Goal: Information Seeking & Learning: Learn about a topic

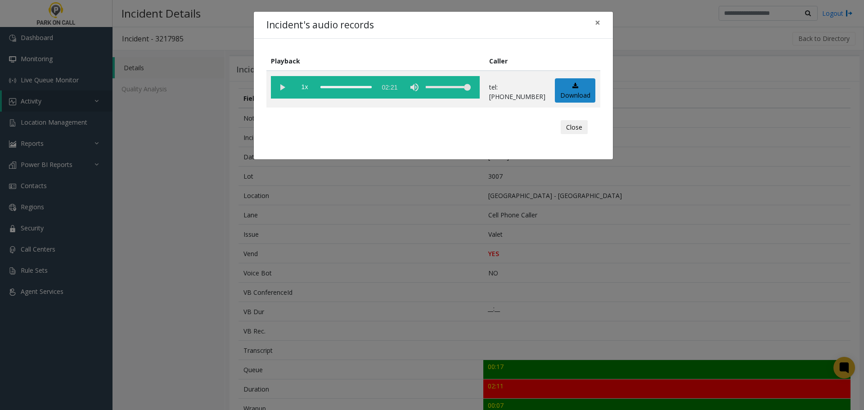
scroll to position [300, 0]
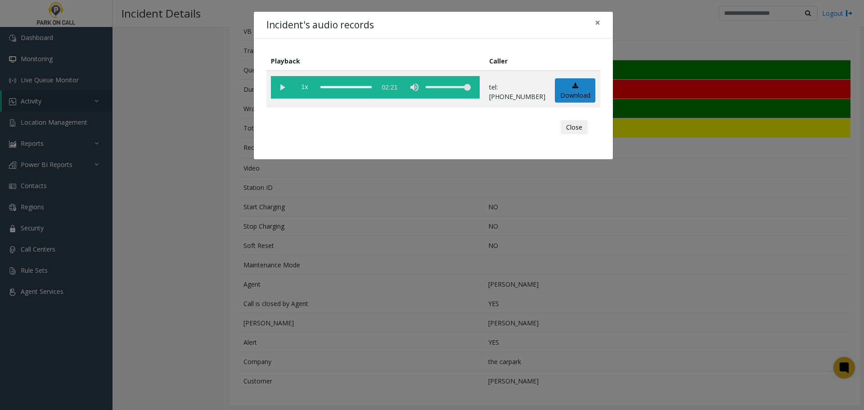
click at [288, 217] on div "Incident's audio records × Playback Caller 1x 02:21 tel:00300790092085629416 Do…" at bounding box center [432, 205] width 864 height 410
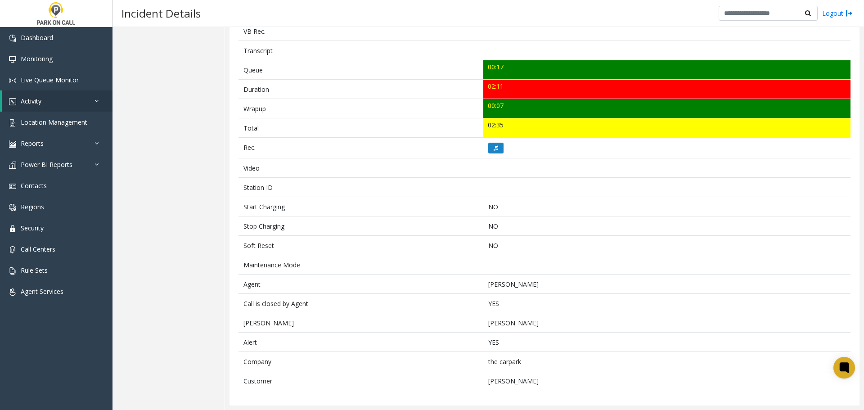
scroll to position [0, 0]
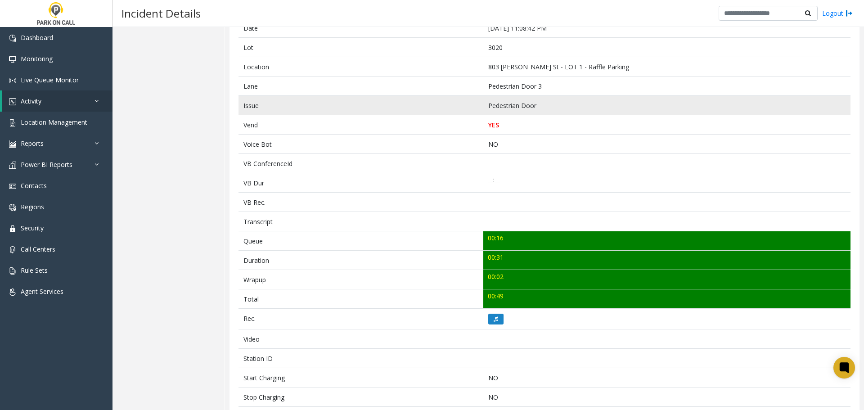
scroll to position [180, 0]
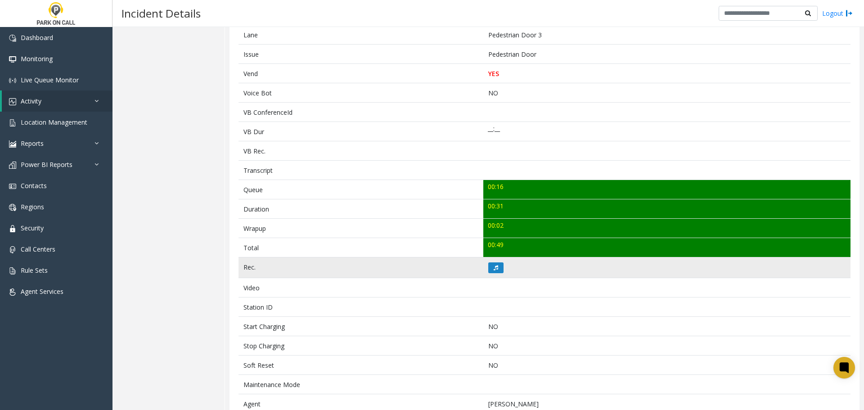
click at [492, 261] on td at bounding box center [666, 267] width 367 height 21
click at [493, 267] on icon at bounding box center [495, 267] width 4 height 5
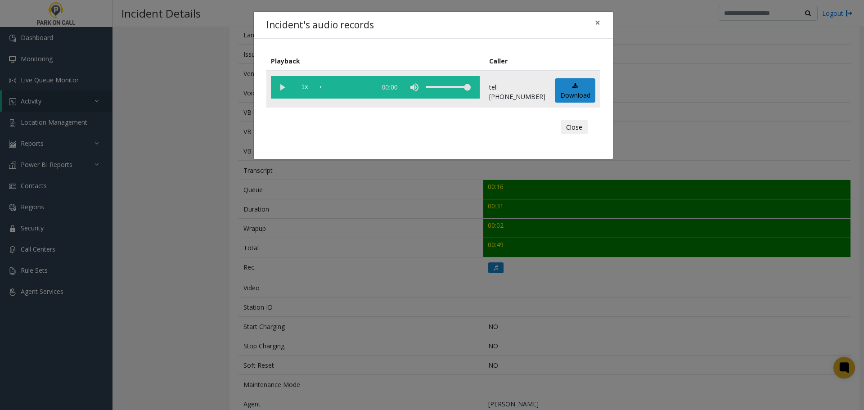
click at [286, 90] on vg-play-pause at bounding box center [282, 87] width 22 height 22
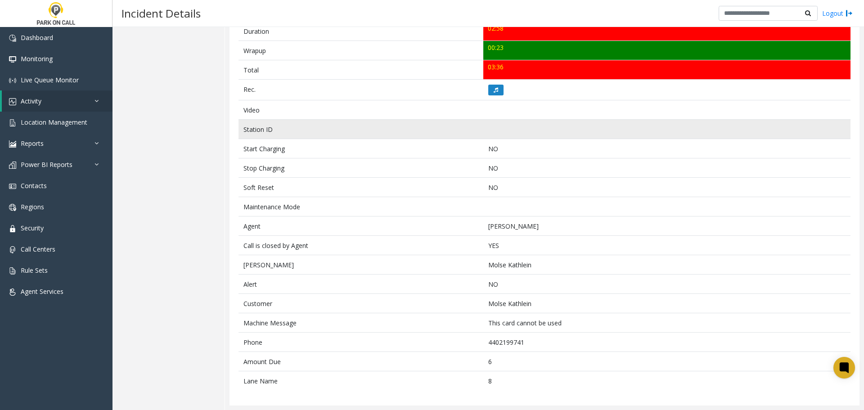
scroll to position [313, 0]
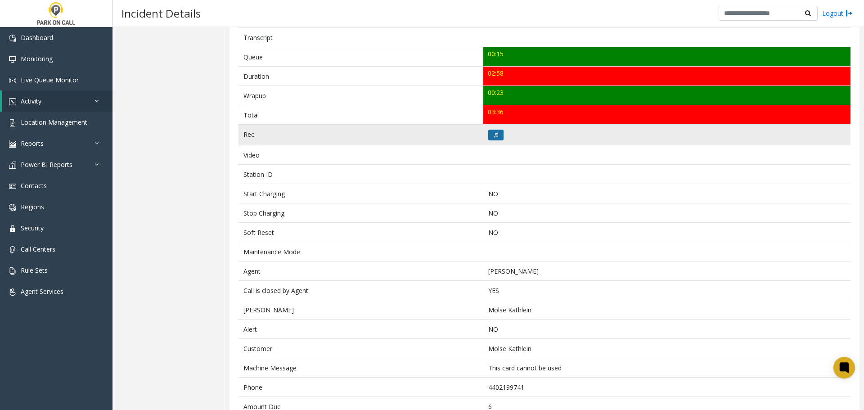
click at [493, 133] on icon at bounding box center [495, 134] width 4 height 5
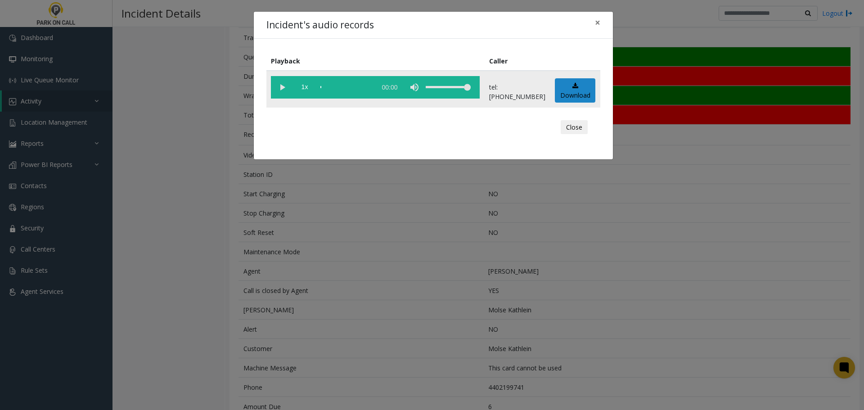
click at [282, 85] on vg-play-pause at bounding box center [282, 87] width 22 height 22
click at [443, 267] on div "Incident's audio records × Playback Caller 1x 03:04 tel:03023490112165830202 Do…" at bounding box center [432, 205] width 864 height 410
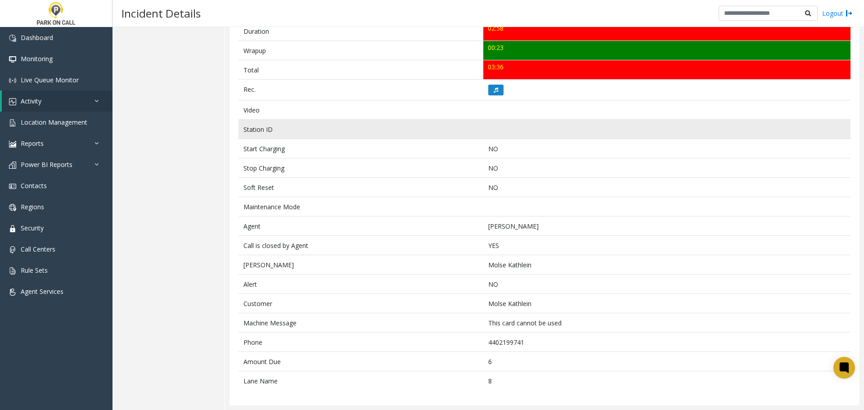
scroll to position [0, 0]
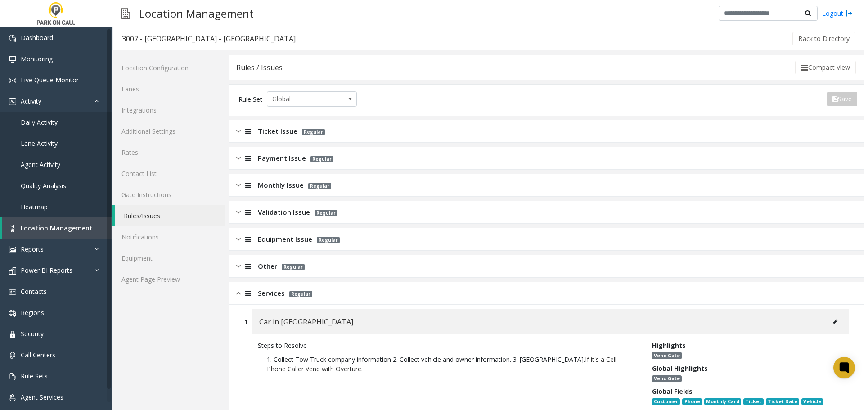
scroll to position [1304, 0]
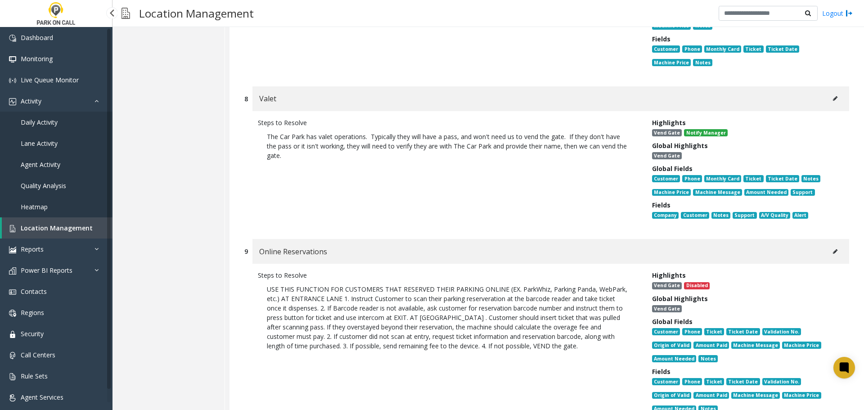
click at [68, 222] on link "Location Management" at bounding box center [57, 227] width 111 height 21
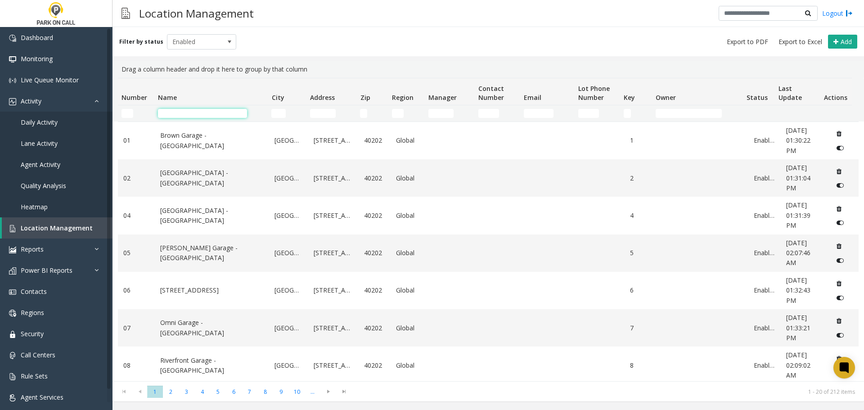
click at [224, 117] on input "Name Filter" at bounding box center [202, 113] width 89 height 9
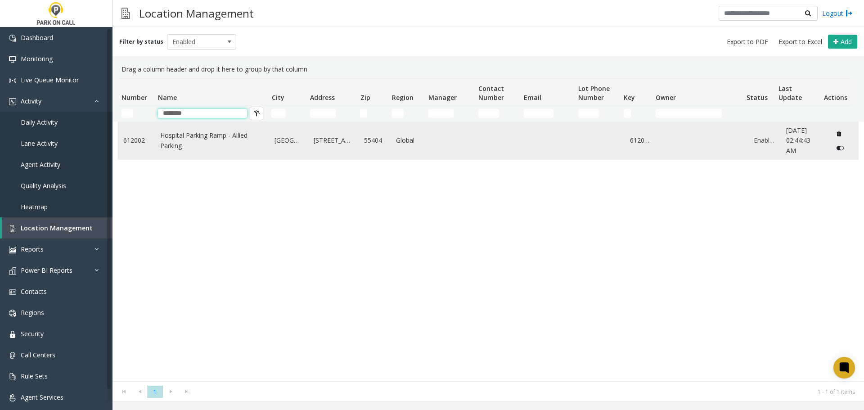
type input "********"
click at [177, 130] on link "Hospital Parking Ramp - Allied Parking" at bounding box center [212, 140] width 104 height 20
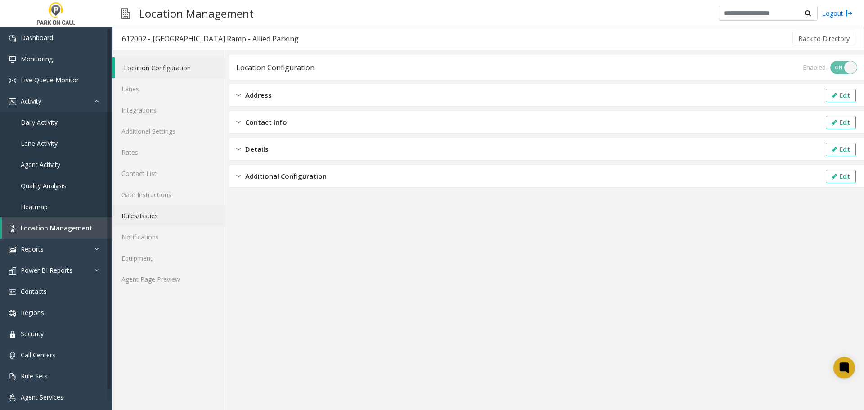
click at [155, 217] on link "Rules/Issues" at bounding box center [168, 215] width 112 height 21
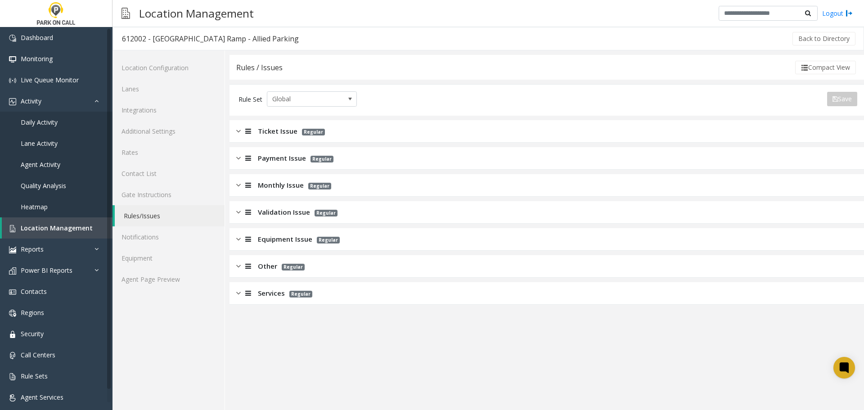
click at [290, 211] on span "Validation Issue" at bounding box center [284, 212] width 52 height 10
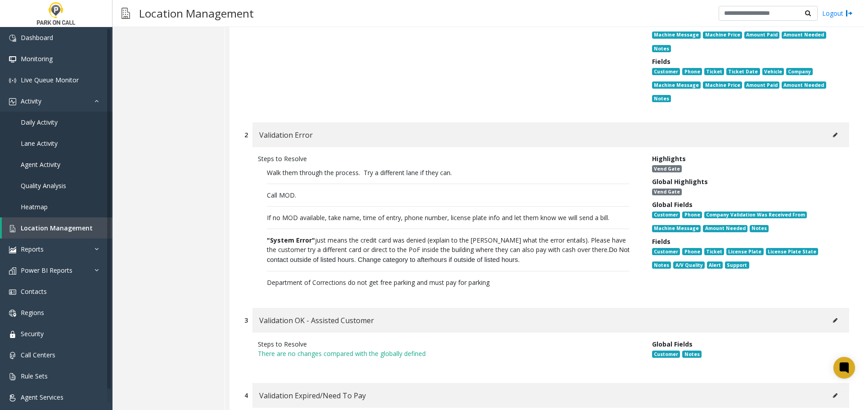
scroll to position [315, 0]
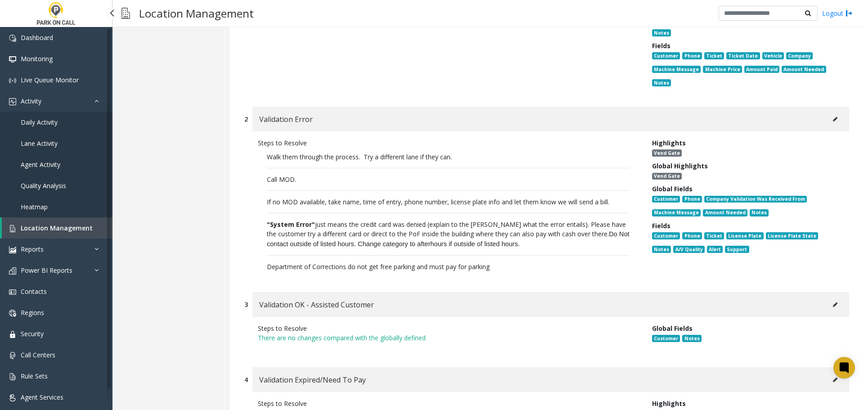
click at [51, 222] on link "Location Management" at bounding box center [57, 227] width 111 height 21
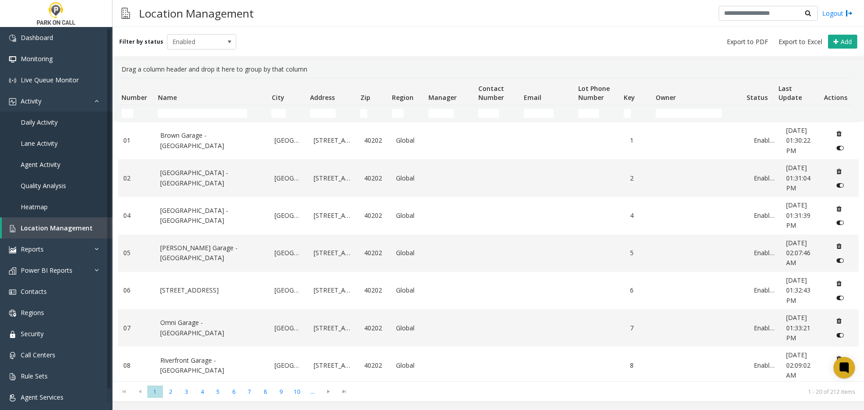
drag, startPoint x: 194, startPoint y: 107, endPoint x: 188, endPoint y: 114, distance: 9.0
click at [194, 107] on td "Name Filter" at bounding box center [210, 113] width 113 height 16
click at [188, 114] on input "Name Filter" at bounding box center [202, 113] width 89 height 9
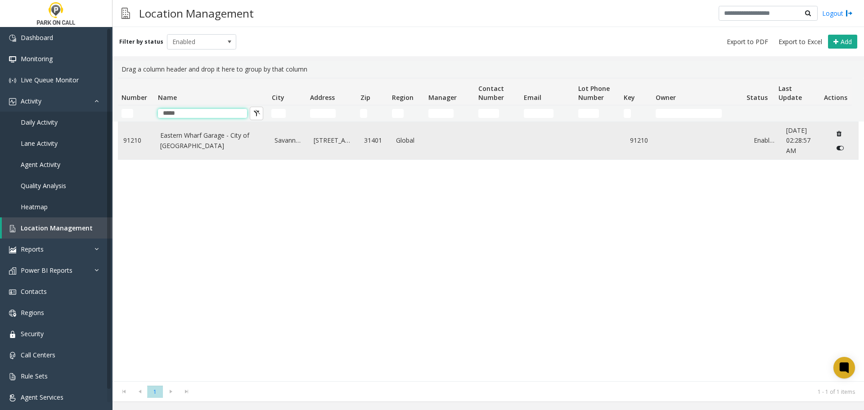
type input "*****"
click at [179, 156] on td "Eastern Wharf Garage - City of Savannah" at bounding box center [212, 140] width 115 height 37
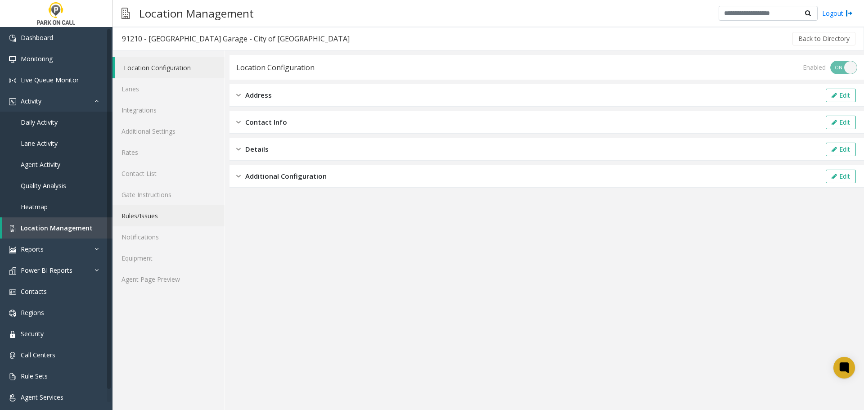
click at [152, 224] on link "Rules/Issues" at bounding box center [168, 215] width 112 height 21
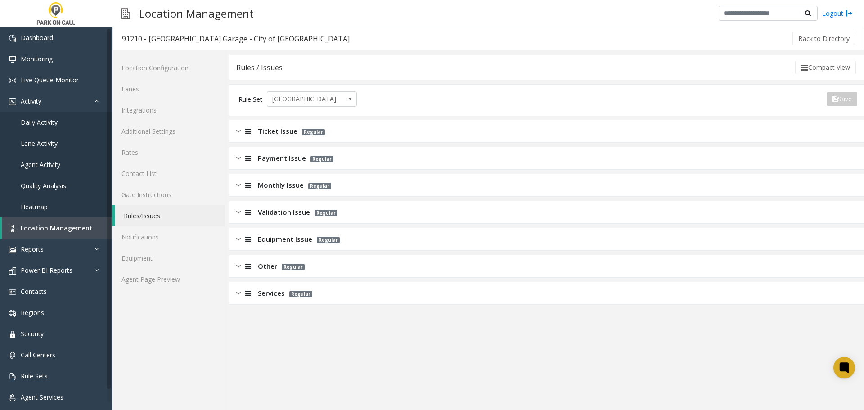
click at [318, 290] on div "Services Regular" at bounding box center [546, 293] width 634 height 22
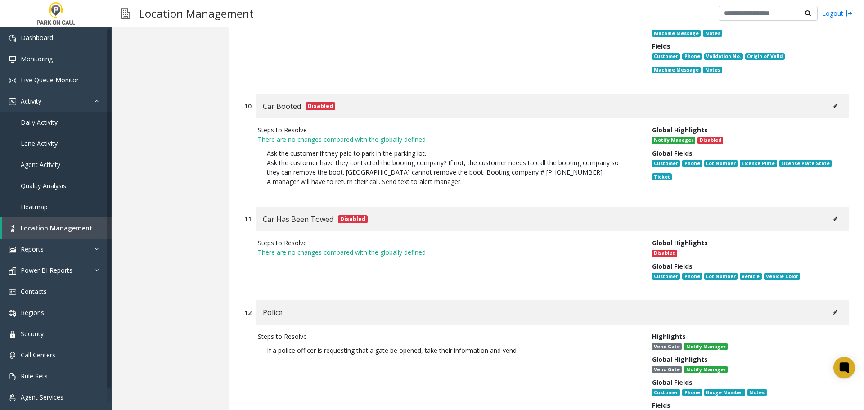
scroll to position [1530, 0]
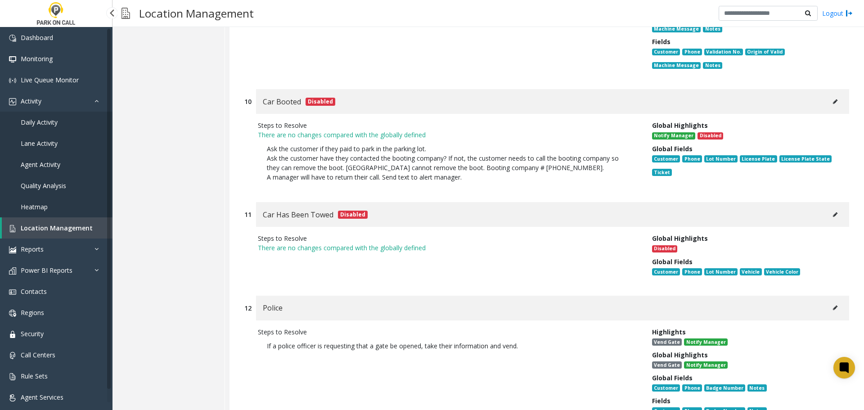
click at [48, 231] on span "Location Management" at bounding box center [57, 228] width 72 height 9
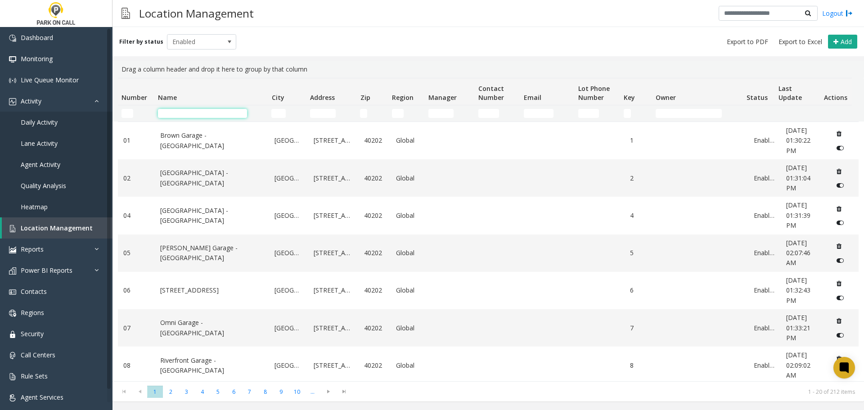
click at [168, 116] on input "Name Filter" at bounding box center [202, 113] width 89 height 9
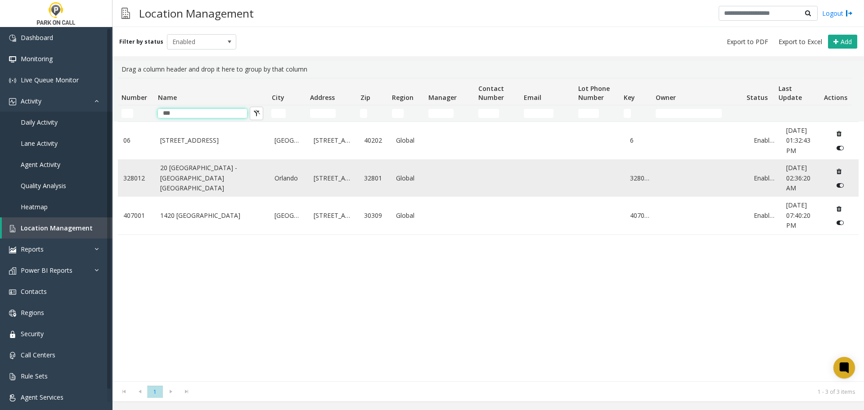
type input "**"
click at [197, 179] on link "20 North Orange - Universal Parking Tampa" at bounding box center [212, 178] width 104 height 30
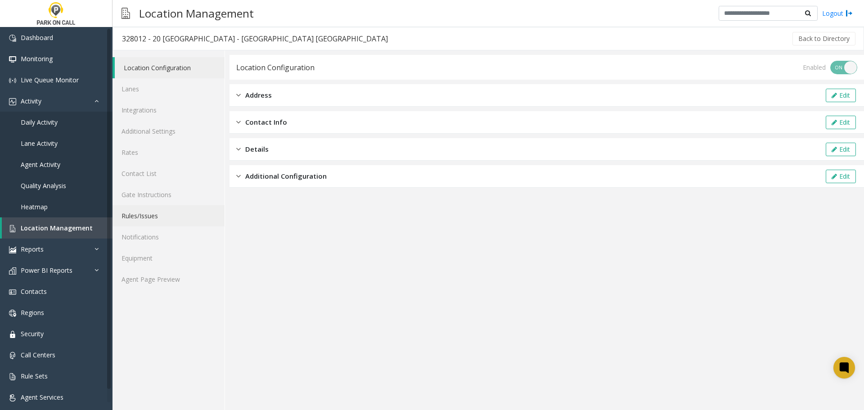
click at [156, 219] on link "Rules/Issues" at bounding box center [168, 215] width 112 height 21
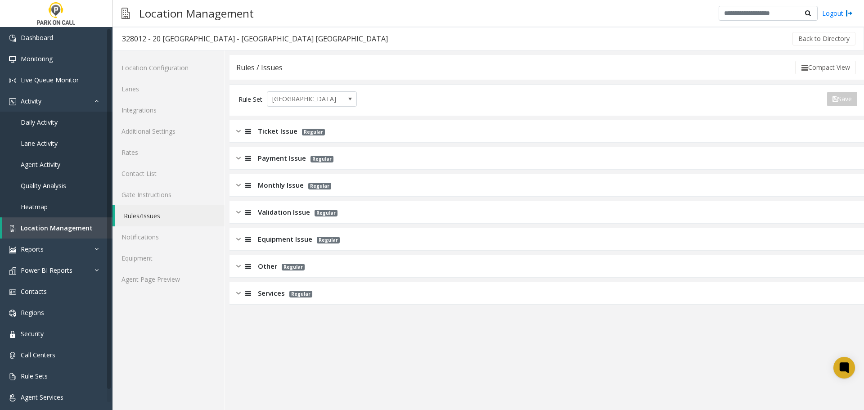
click at [344, 129] on div "Ticket Issue Regular" at bounding box center [546, 131] width 634 height 22
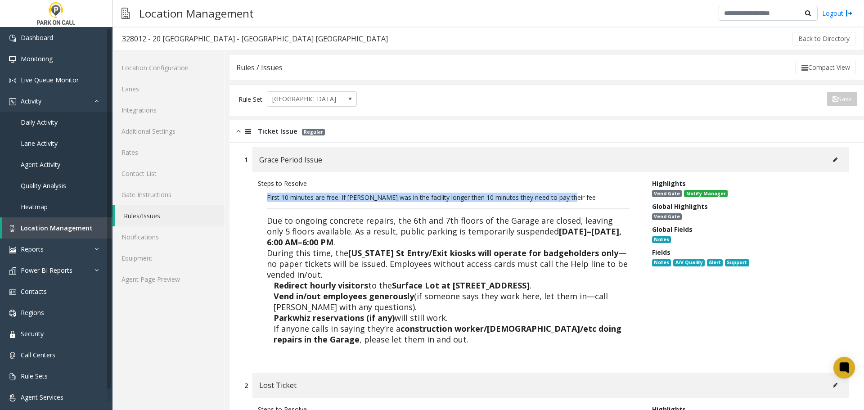
drag, startPoint x: 583, startPoint y: 199, endPoint x: 257, endPoint y: 190, distance: 326.2
click at [257, 190] on div "Steps to Resolve First 10 minutes are free. If parker was in the facility longe…" at bounding box center [448, 268] width 394 height 179
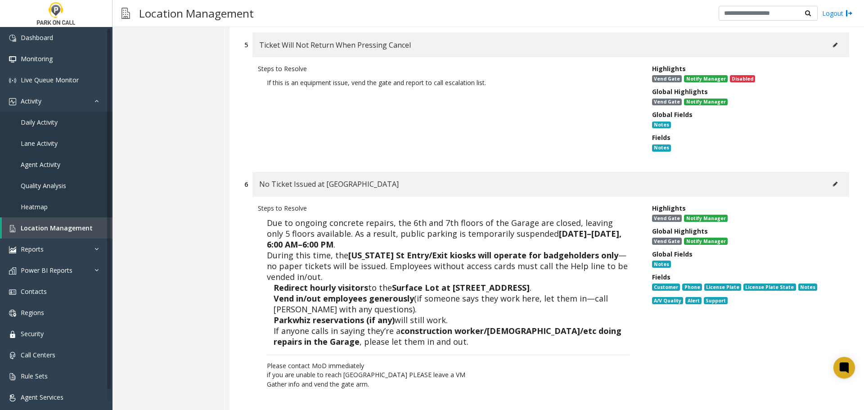
scroll to position [989, 0]
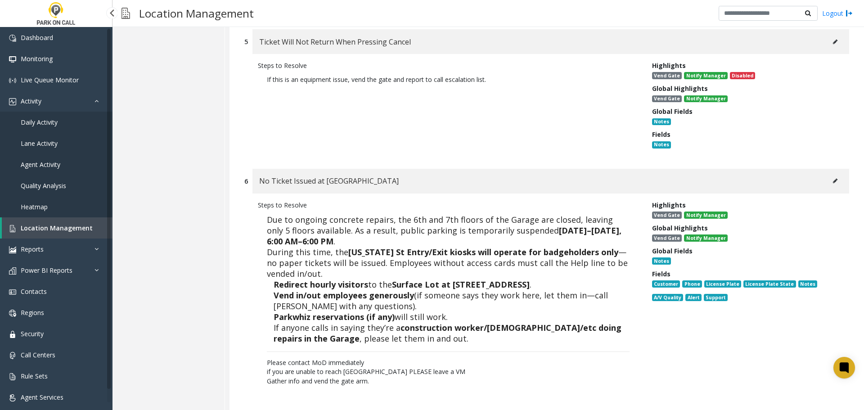
click at [54, 162] on span "Agent Activity" at bounding box center [41, 164] width 40 height 9
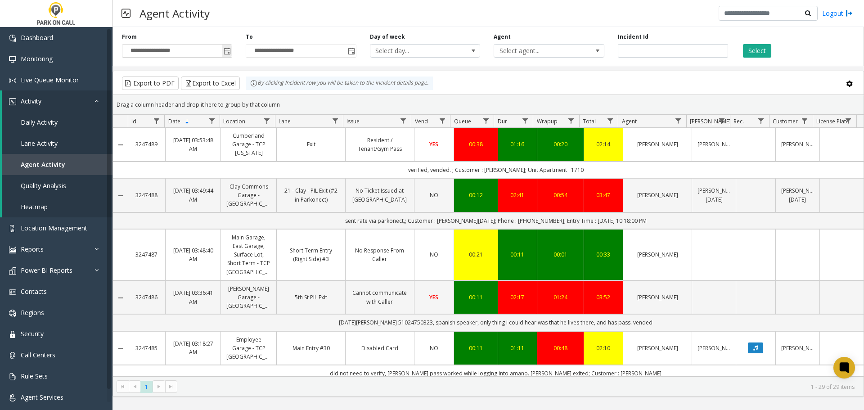
click at [227, 49] on span "Toggle popup" at bounding box center [227, 51] width 7 height 7
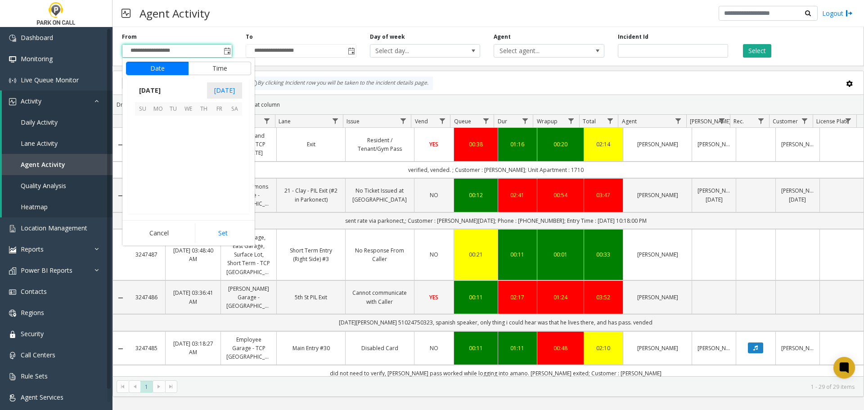
scroll to position [161314, 0]
click at [233, 152] on span "16" at bounding box center [234, 153] width 15 height 15
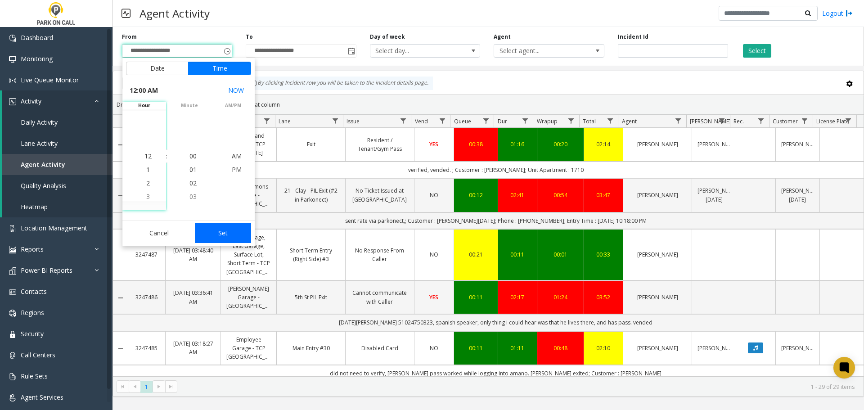
click at [235, 234] on button "Set" at bounding box center [223, 233] width 57 height 20
type input "**********"
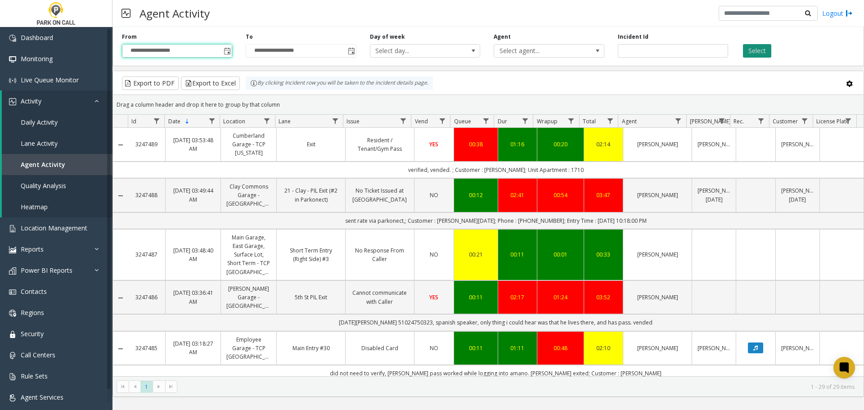
click at [760, 49] on button "Select" at bounding box center [757, 50] width 28 height 13
click at [263, 122] on link "Data table" at bounding box center [267, 121] width 12 height 12
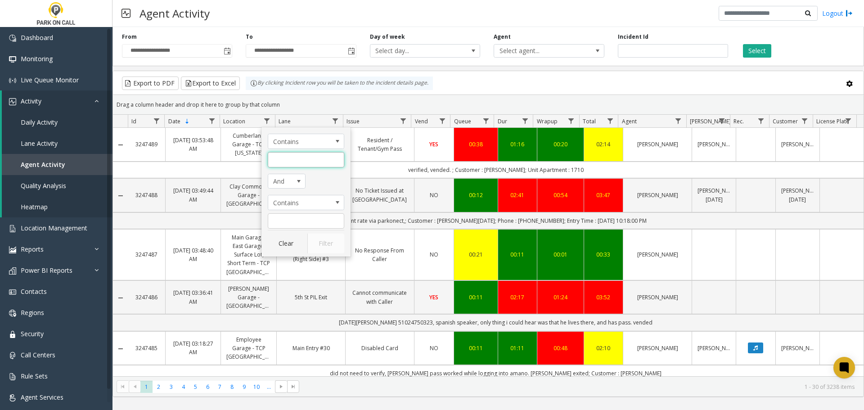
click at [295, 161] on input "Location Filter" at bounding box center [306, 159] width 76 height 15
type input "**********"
click button "Filter" at bounding box center [325, 243] width 37 height 20
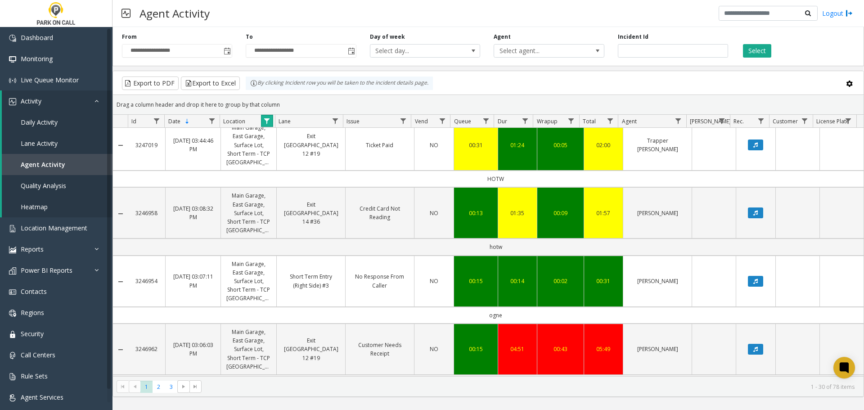
scroll to position [1342, 0]
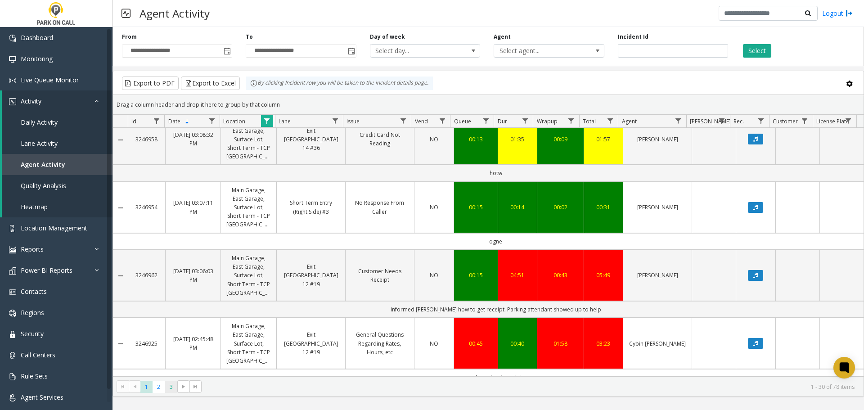
drag, startPoint x: 173, startPoint y: 393, endPoint x: 173, endPoint y: 387, distance: 5.4
click at [173, 393] on kendo-pager "* * * 1 2 3 1 - 30 of 78 items" at bounding box center [488, 386] width 750 height 20
click at [172, 387] on span "3" at bounding box center [171, 386] width 12 height 12
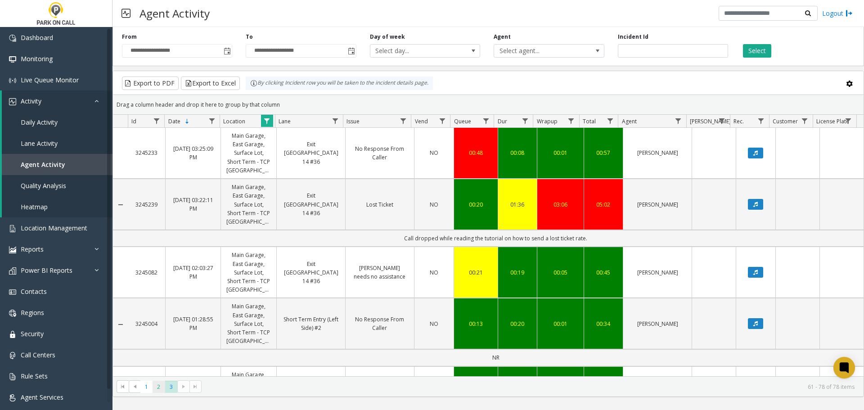
click at [156, 388] on span "2" at bounding box center [158, 386] width 12 height 12
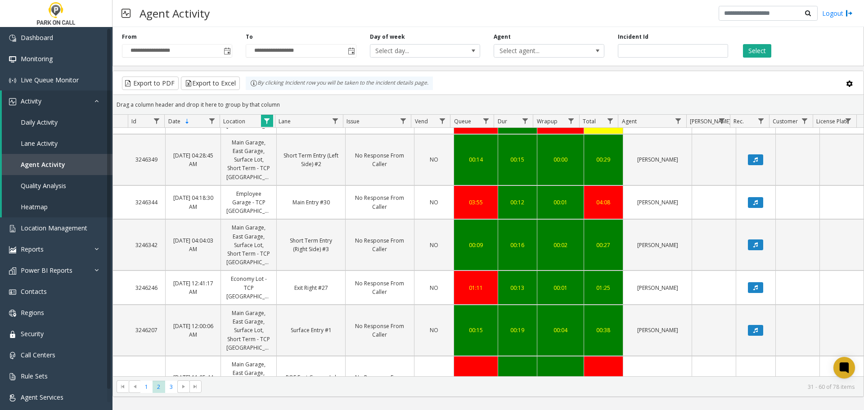
scroll to position [944, 0]
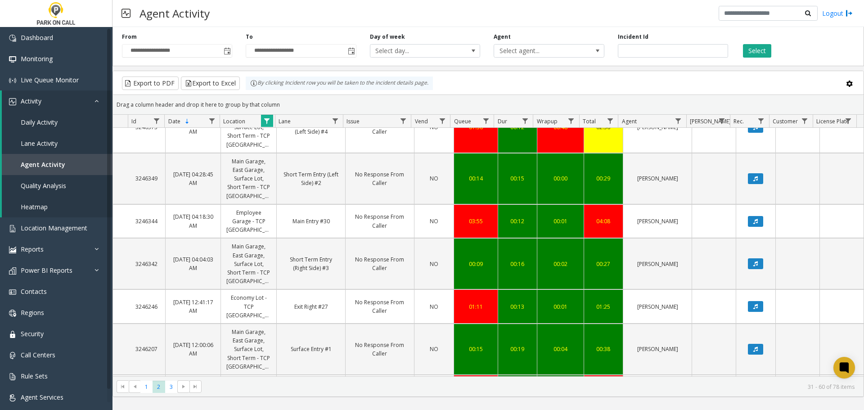
click at [265, 121] on span "Data table" at bounding box center [266, 120] width 7 height 7
click at [284, 247] on button "Clear" at bounding box center [286, 243] width 37 height 20
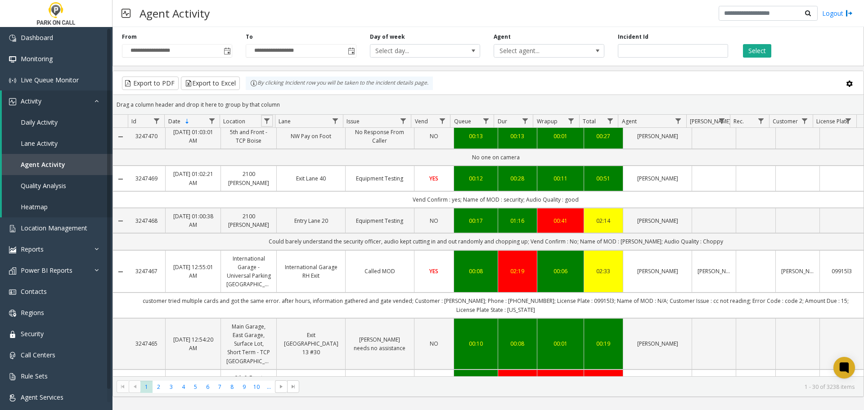
scroll to position [1169, 0]
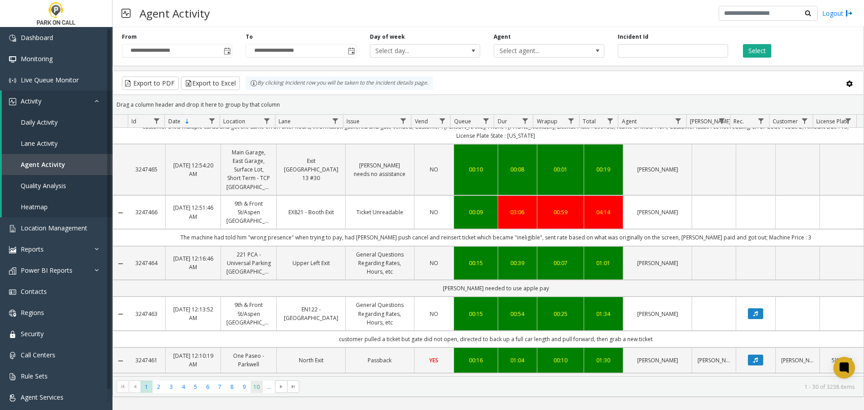
click at [256, 386] on span "10" at bounding box center [257, 386] width 12 height 12
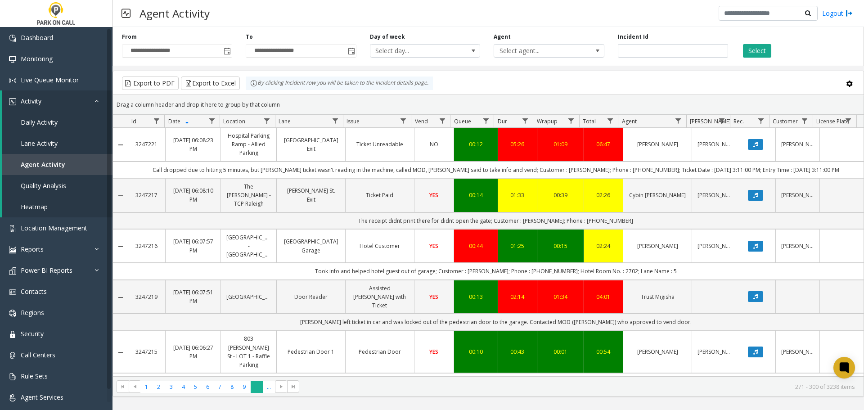
click at [255, 386] on span "10" at bounding box center [257, 386] width 12 height 12
click at [273, 386] on span "..." at bounding box center [269, 386] width 12 height 12
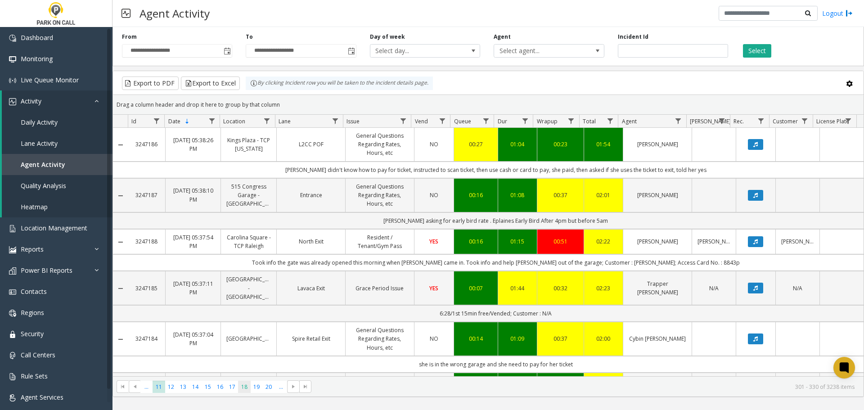
click at [250, 389] on span "18" at bounding box center [244, 386] width 12 height 12
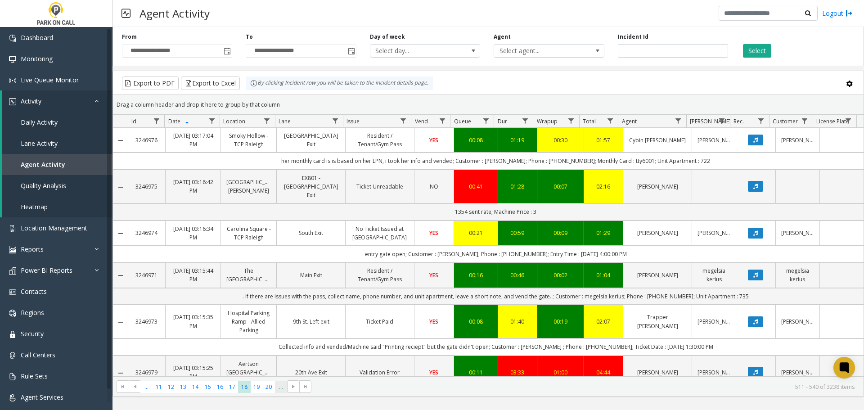
click at [279, 387] on span "..." at bounding box center [281, 386] width 12 height 12
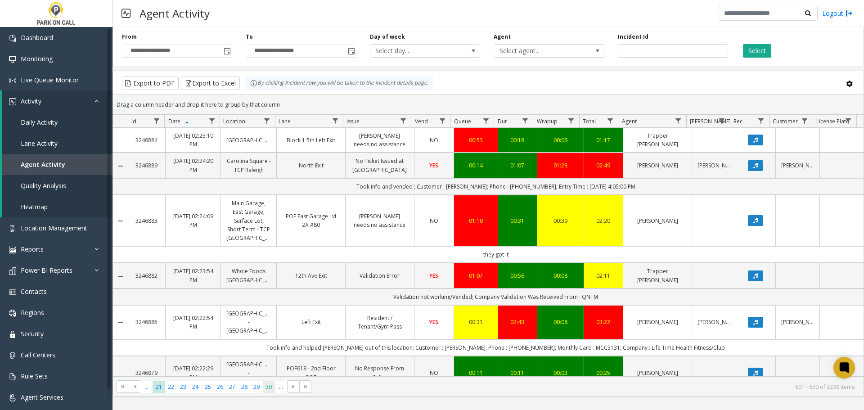
click at [270, 387] on span "30" at bounding box center [269, 386] width 12 height 12
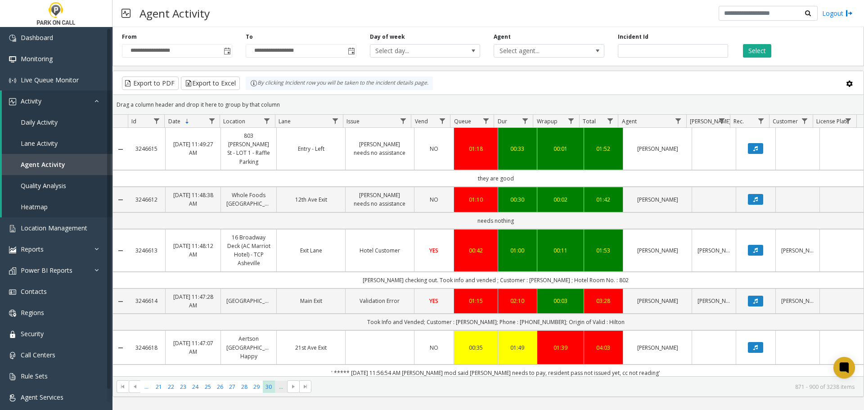
click at [275, 389] on span "..." at bounding box center [281, 386] width 12 height 12
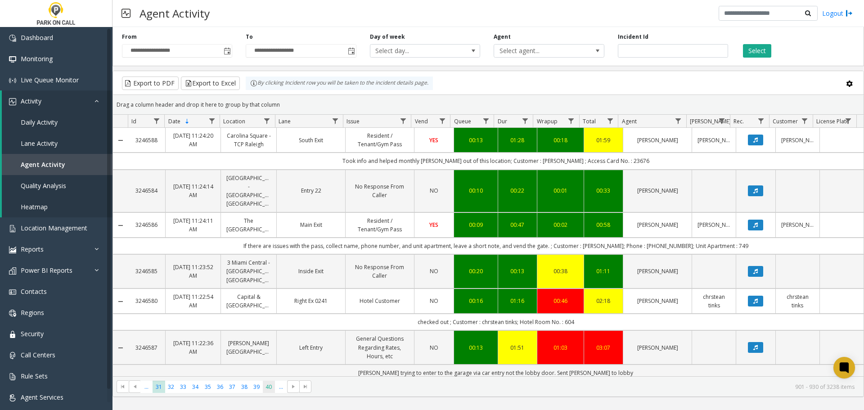
click at [269, 386] on span "40" at bounding box center [269, 386] width 12 height 12
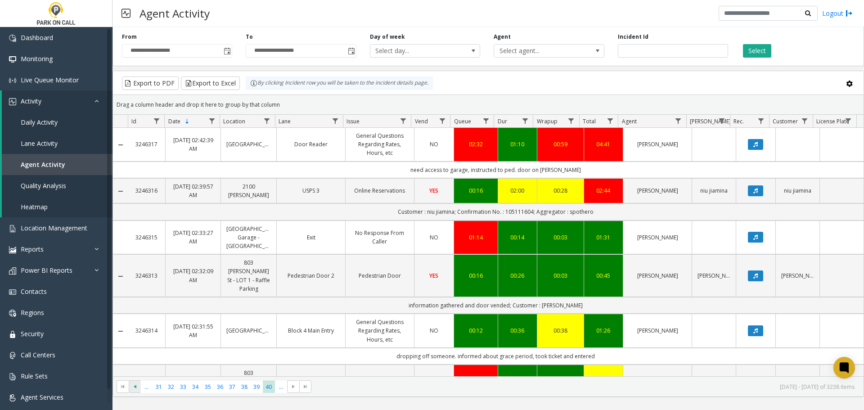
click at [134, 389] on span "Go to the previous page" at bounding box center [134, 386] width 7 height 7
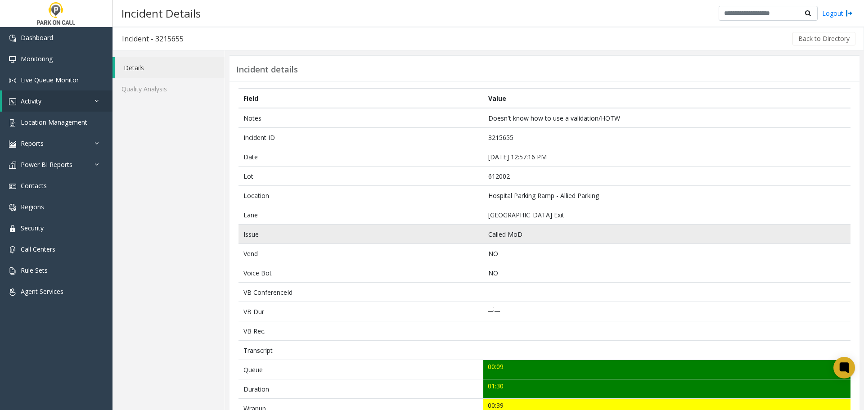
scroll to position [225, 0]
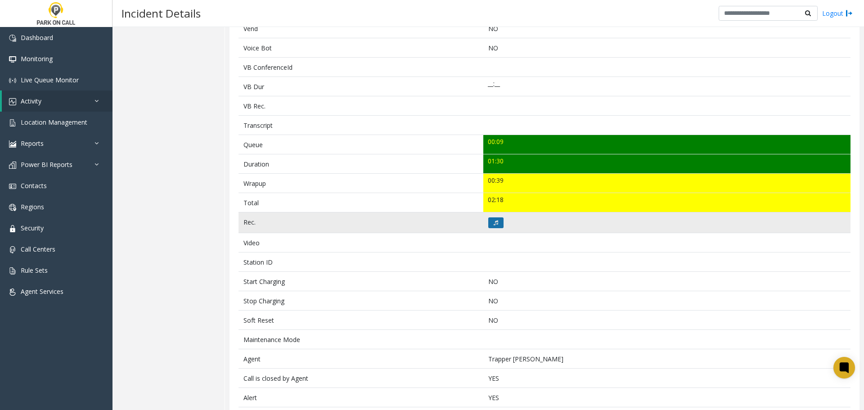
click at [493, 224] on icon at bounding box center [495, 222] width 4 height 5
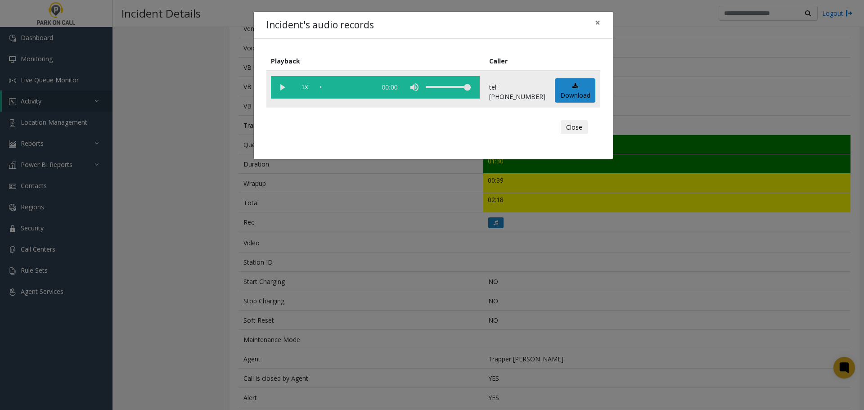
click at [280, 91] on vg-play-pause at bounding box center [282, 87] width 22 height 22
click at [314, 218] on div "Incident's audio records × Playback Caller 1x 01:32 tel:6120029006 Download Clo…" at bounding box center [432, 205] width 864 height 410
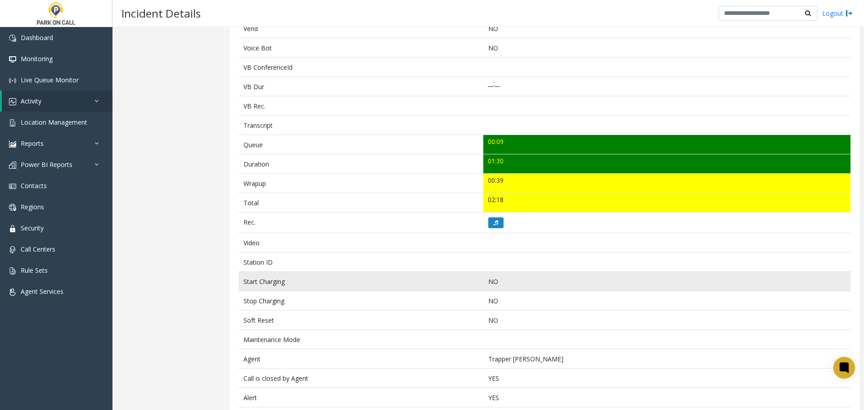
scroll to position [0, 0]
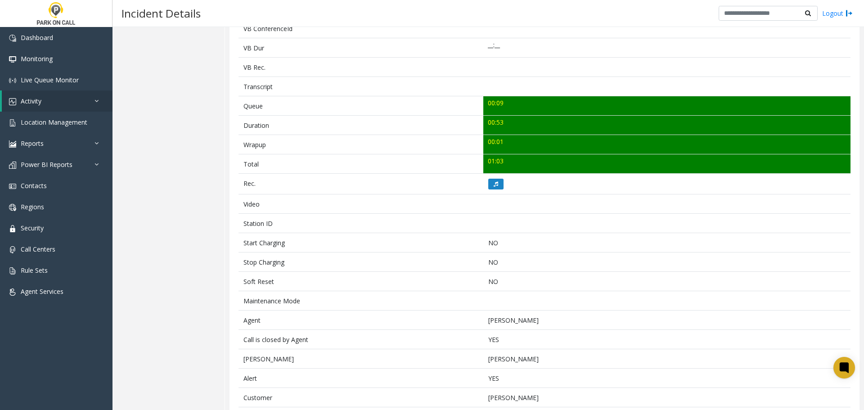
scroll to position [319, 0]
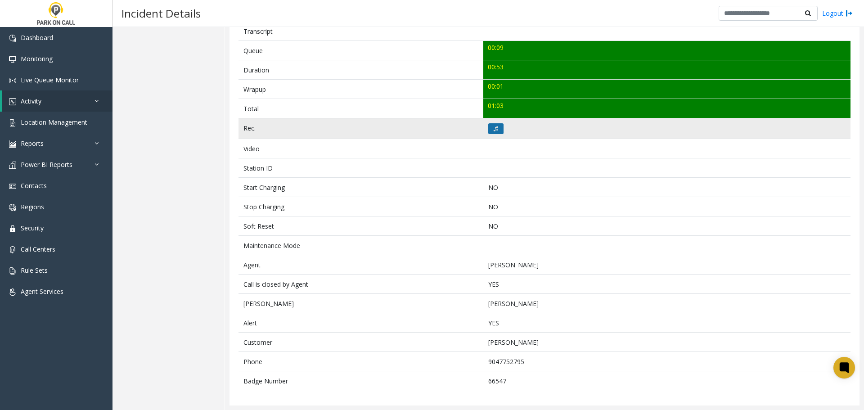
click at [493, 131] on icon at bounding box center [495, 128] width 4 height 5
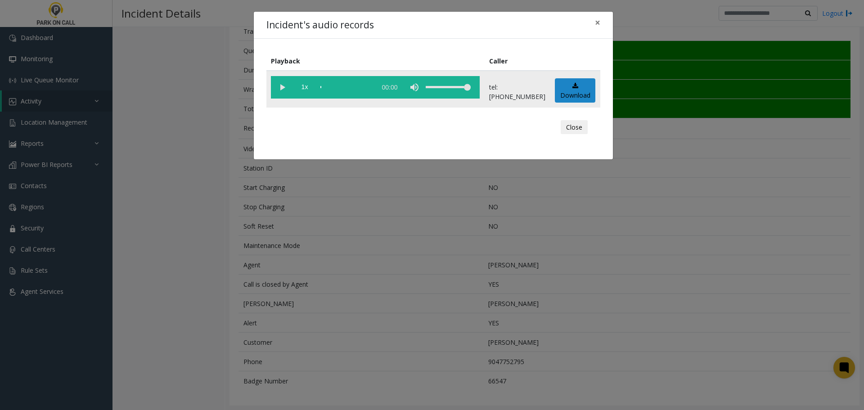
click at [284, 85] on vg-play-pause at bounding box center [282, 87] width 22 height 22
drag, startPoint x: 356, startPoint y: 269, endPoint x: 255, endPoint y: 91, distance: 204.0
click at [356, 269] on div "Incident's audio records × Playback Caller 1x 00:56 tel:0912109001 Download Clo…" at bounding box center [432, 205] width 864 height 410
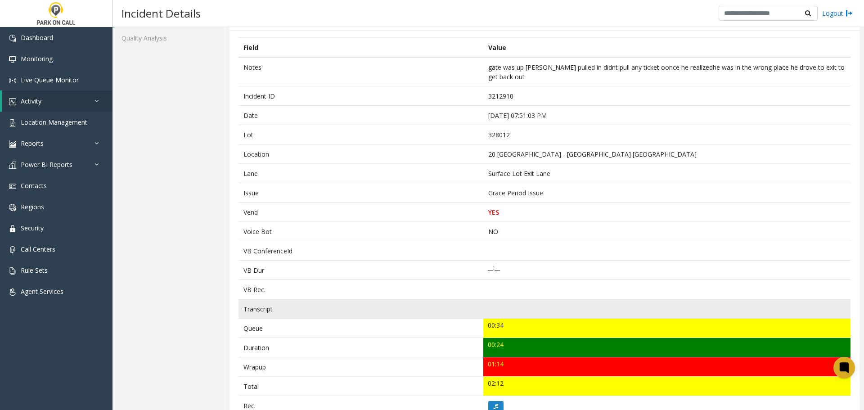
scroll to position [180, 0]
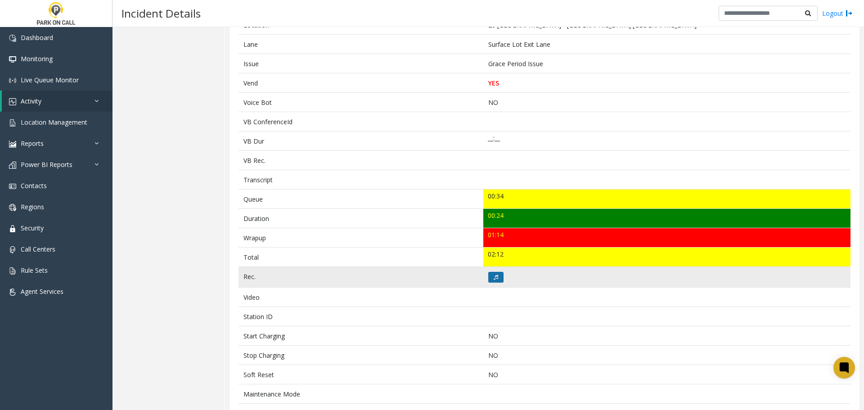
click at [496, 274] on button at bounding box center [495, 277] width 15 height 11
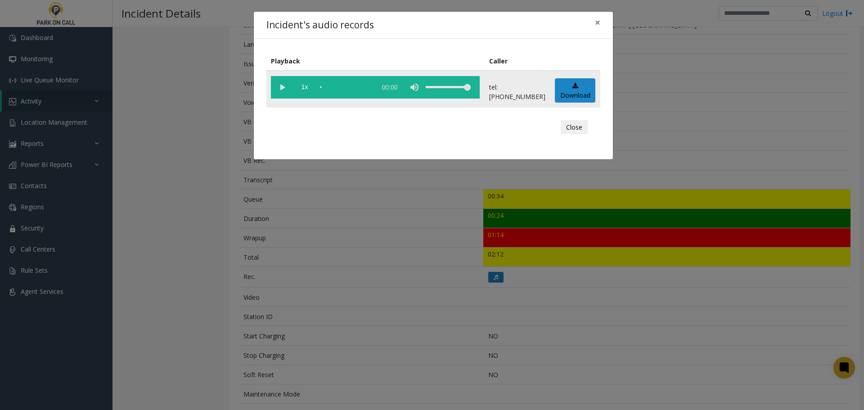
click at [281, 91] on vg-play-pause at bounding box center [282, 87] width 22 height 22
click at [278, 85] on vg-play-pause at bounding box center [282, 87] width 22 height 22
click at [333, 91] on div "scrub bar" at bounding box center [345, 87] width 51 height 22
click at [352, 88] on div "scrub bar" at bounding box center [345, 87] width 51 height 22
click at [362, 88] on div "scrub bar" at bounding box center [345, 87] width 51 height 22
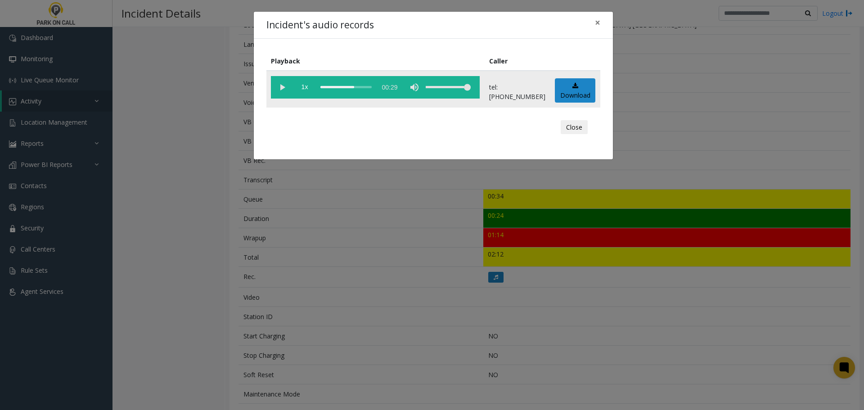
click at [353, 87] on div "scrub bar" at bounding box center [345, 87] width 51 height 22
click at [280, 90] on vg-play-pause at bounding box center [282, 87] width 22 height 22
click at [154, 249] on div "Incident's audio records × Playback Caller 1x 00:29 tel:3280129004 Download Clo…" at bounding box center [432, 205] width 864 height 410
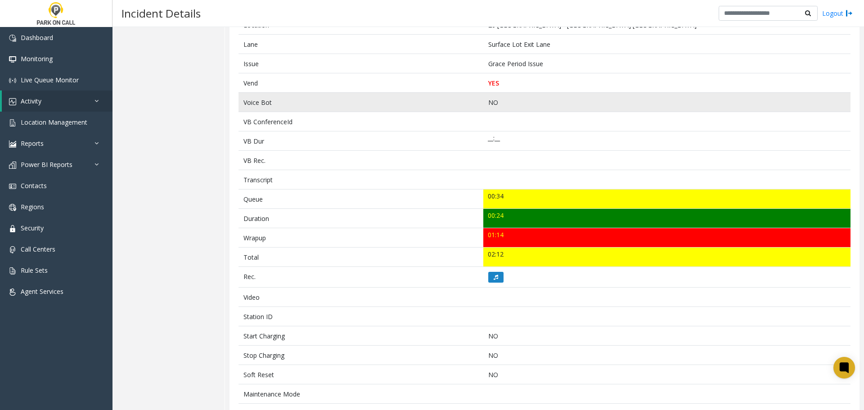
scroll to position [0, 0]
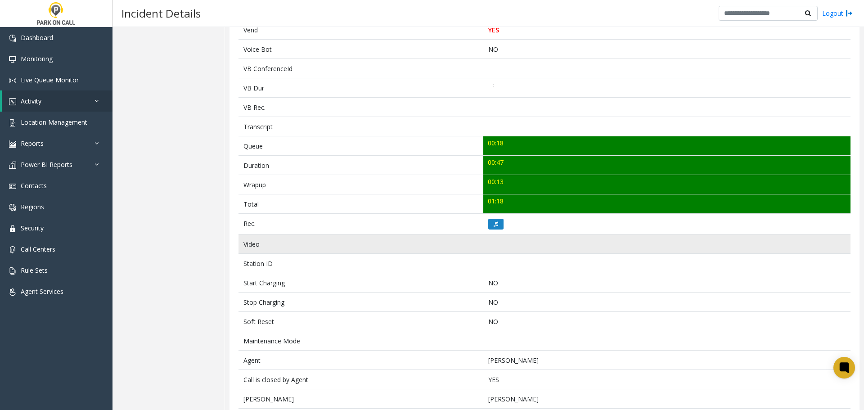
scroll to position [225, 0]
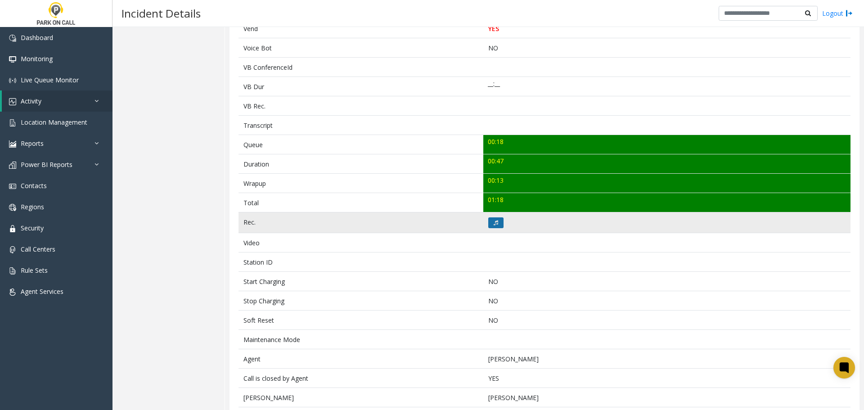
click at [499, 223] on button at bounding box center [495, 222] width 15 height 11
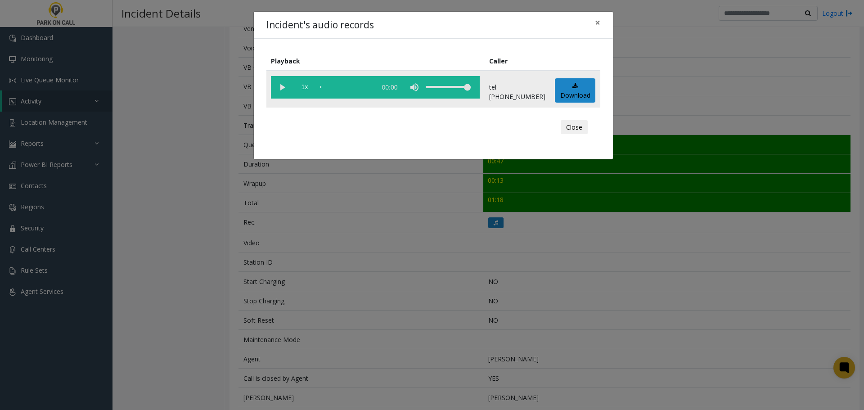
click at [285, 91] on vg-play-pause at bounding box center [282, 87] width 22 height 22
click at [283, 91] on vg-play-pause at bounding box center [282, 87] width 22 height 22
click at [282, 81] on vg-play-pause at bounding box center [282, 87] width 22 height 22
click at [284, 85] on vg-play-pause at bounding box center [282, 87] width 22 height 22
click at [353, 230] on div "Incident's audio records × Playback Caller 1x 00:57 tel:0141029002 Download Clo…" at bounding box center [432, 205] width 864 height 410
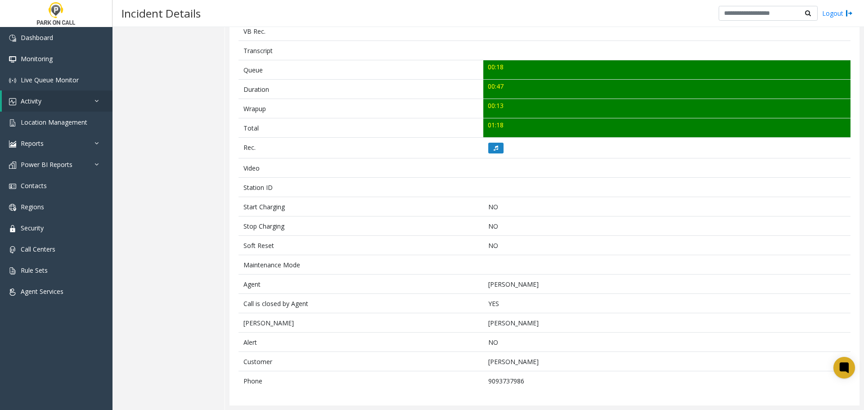
scroll to position [0, 0]
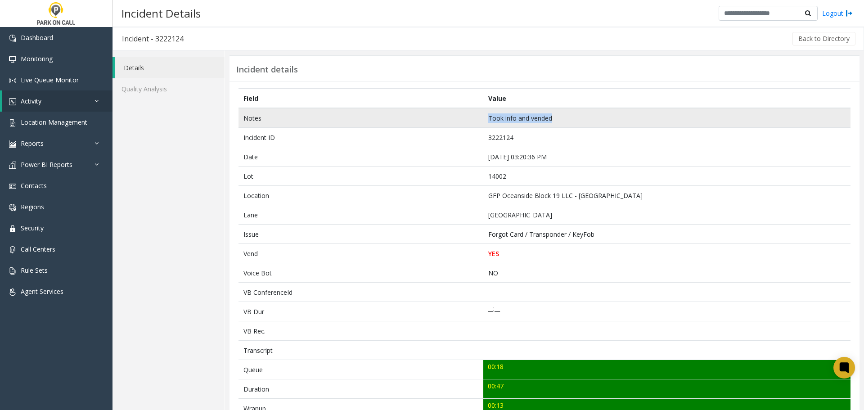
drag, startPoint x: 551, startPoint y: 117, endPoint x: 482, endPoint y: 121, distance: 68.5
click at [483, 121] on td "Took info and vended" at bounding box center [666, 118] width 367 height 20
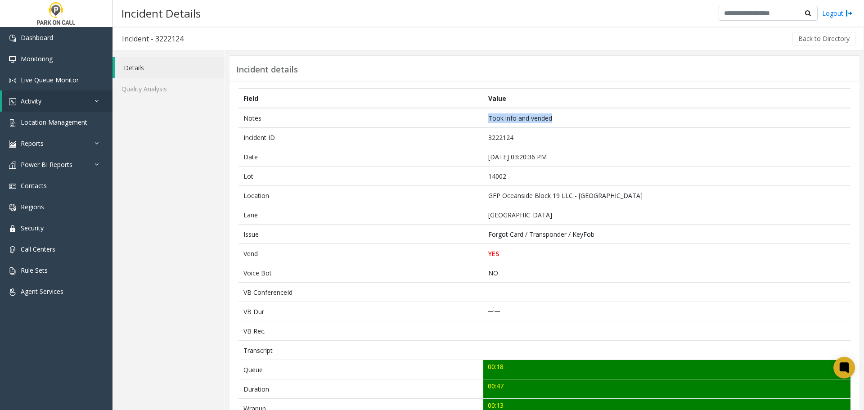
copy td "Took info and vended"
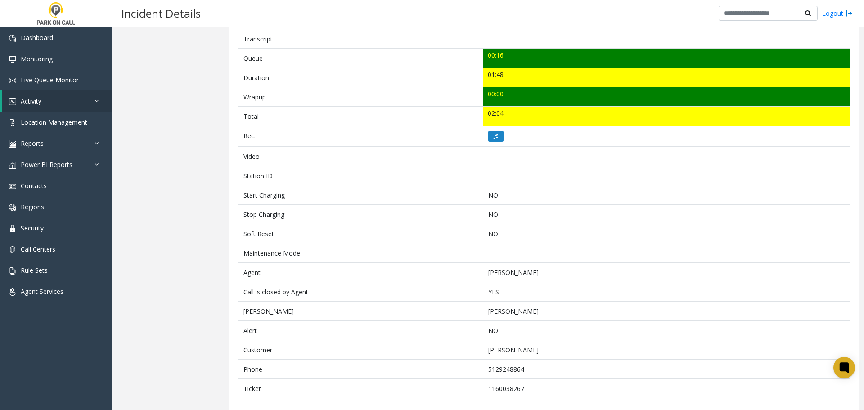
scroll to position [319, 0]
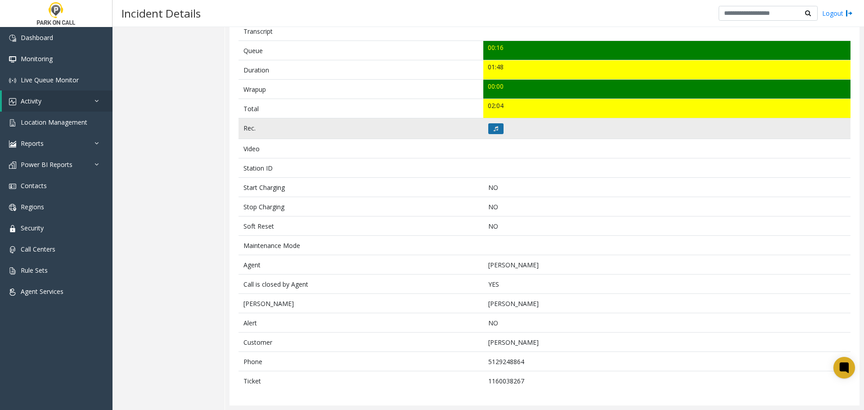
click at [493, 130] on icon at bounding box center [495, 128] width 4 height 5
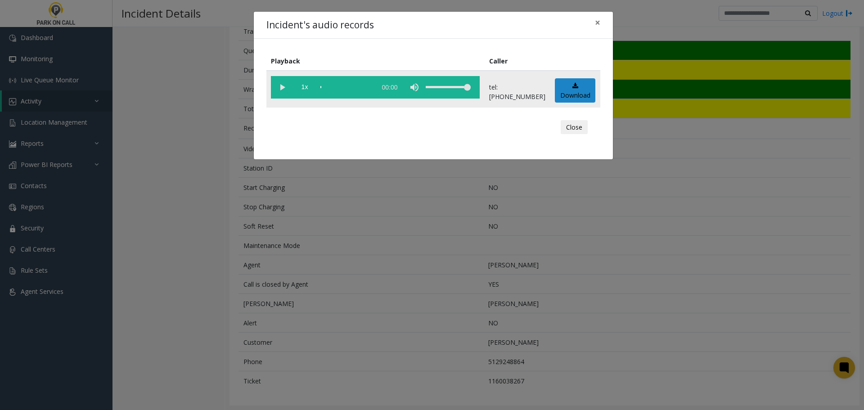
click at [281, 86] on vg-play-pause at bounding box center [282, 87] width 22 height 22
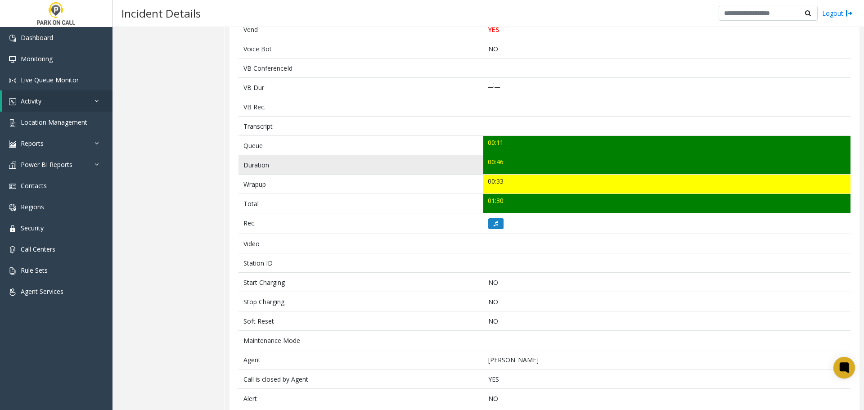
scroll to position [225, 0]
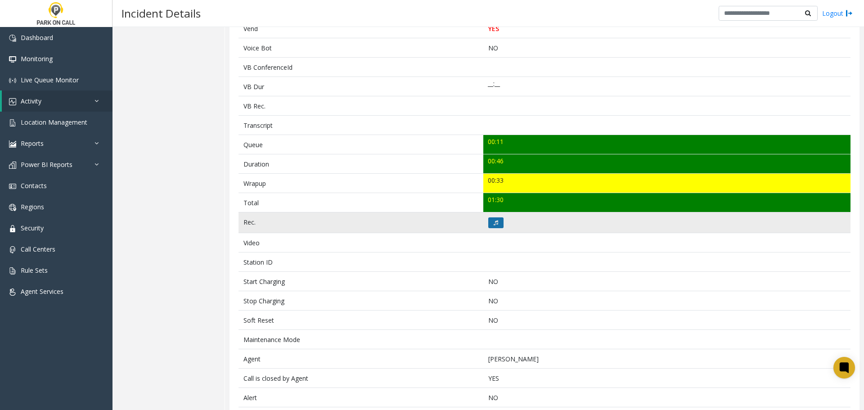
click at [489, 222] on button at bounding box center [495, 222] width 15 height 11
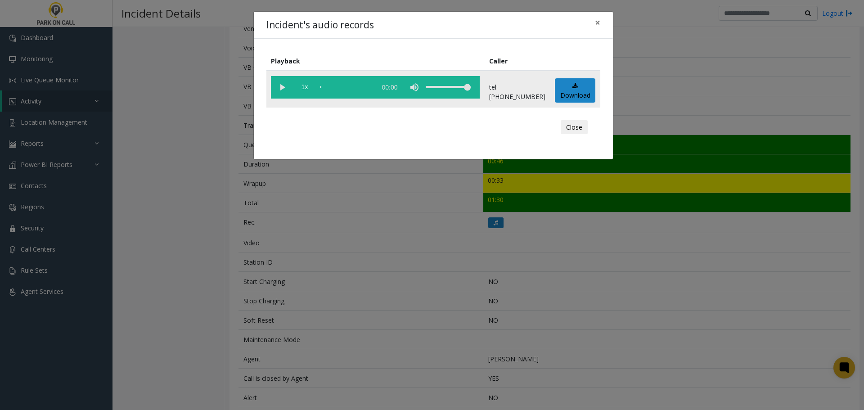
click at [285, 84] on vg-play-pause at bounding box center [282, 87] width 22 height 22
click at [270, 207] on div "Incident's audio records × Playback Caller 1x 00:00 tel:9731129001 Download Clo…" at bounding box center [432, 205] width 864 height 410
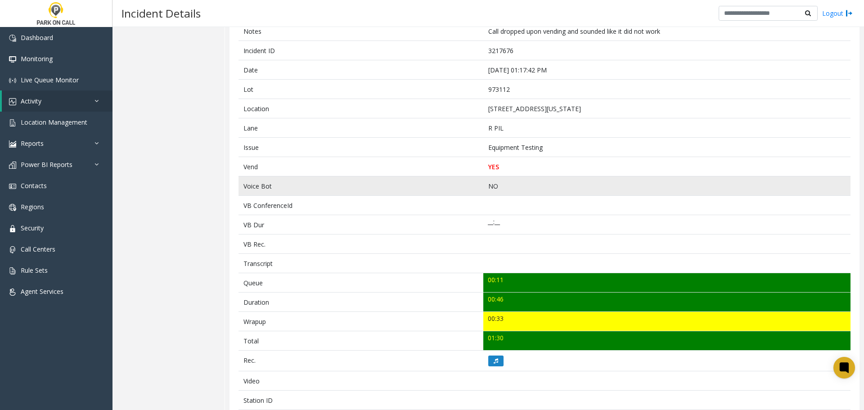
scroll to position [300, 0]
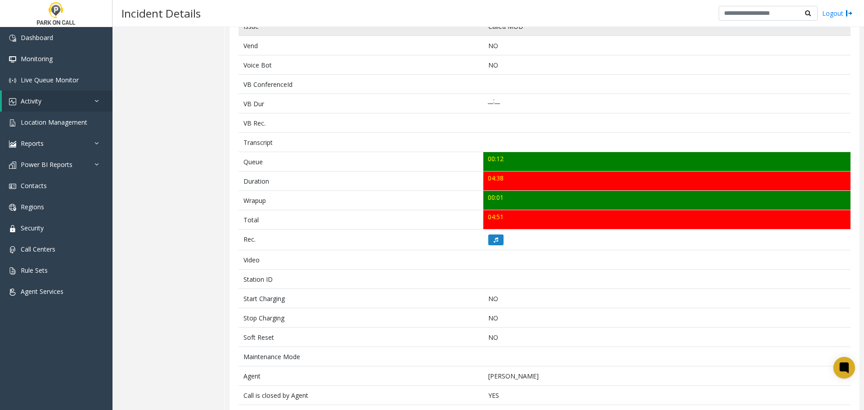
scroll to position [242, 0]
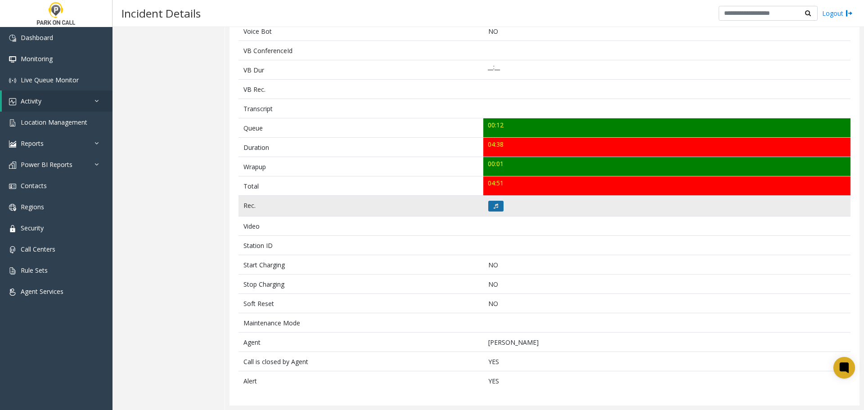
click at [493, 201] on button at bounding box center [495, 206] width 15 height 11
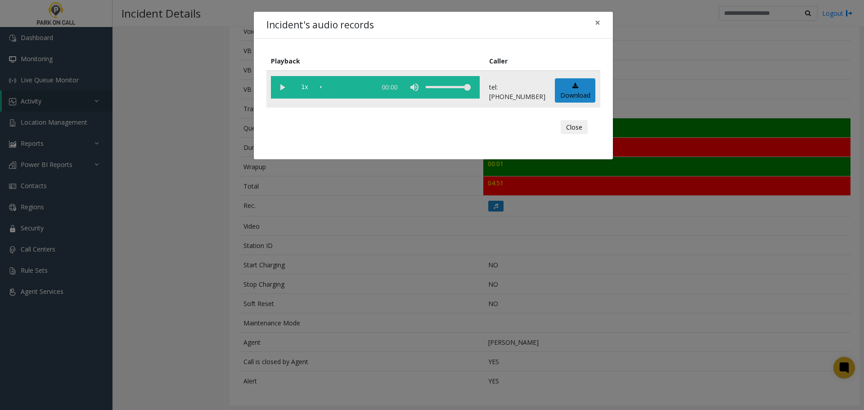
click at [282, 90] on vg-play-pause at bounding box center [282, 87] width 22 height 22
click at [282, 87] on vg-play-pause at bounding box center [282, 87] width 22 height 22
click at [344, 86] on div "scrub bar" at bounding box center [345, 87] width 51 height 22
click at [284, 86] on vg-play-pause at bounding box center [282, 87] width 22 height 22
click at [339, 86] on div "scrub bar" at bounding box center [345, 87] width 51 height 22
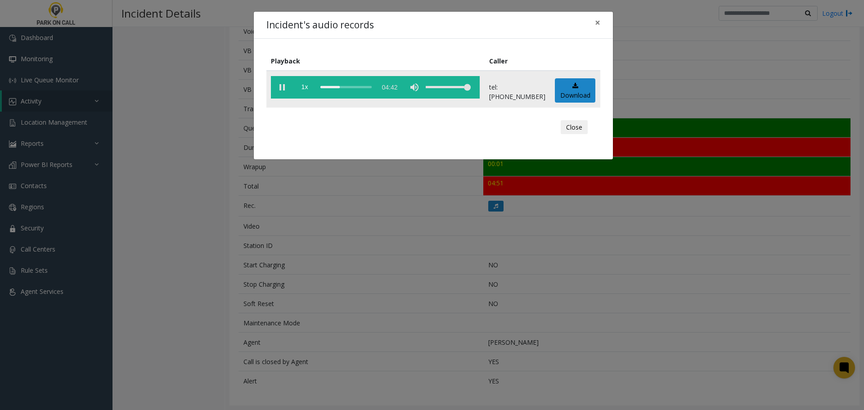
click at [336, 87] on div "scrub bar" at bounding box center [345, 87] width 51 height 22
click at [539, 152] on div "Playback Caller 1x 04:42 tel:3032219007 Download Close" at bounding box center [433, 99] width 359 height 121
click at [516, 270] on div "Incident's audio records × Playback Caller 1x 04:42 tel:3032219007 Download Clo…" at bounding box center [432, 205] width 864 height 410
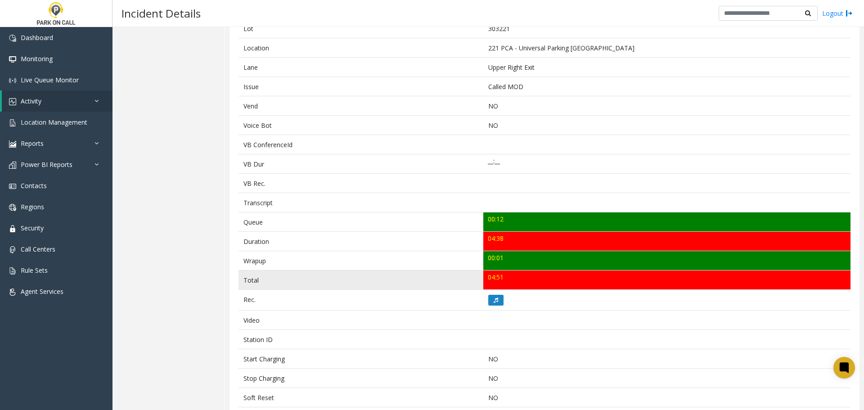
scroll to position [197, 0]
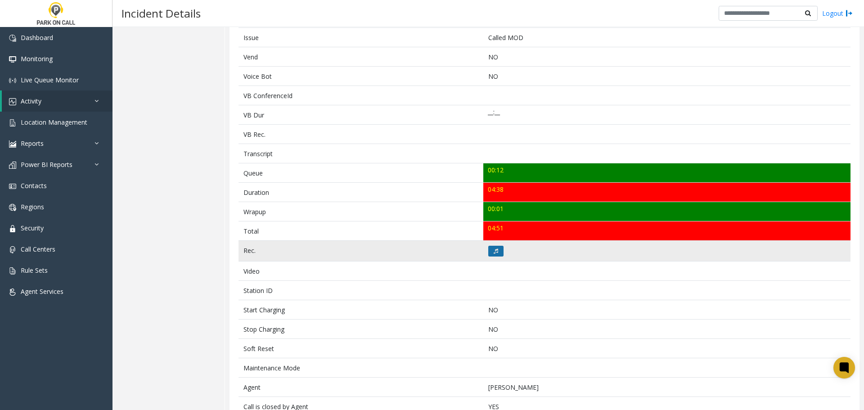
click at [494, 255] on button at bounding box center [495, 251] width 15 height 11
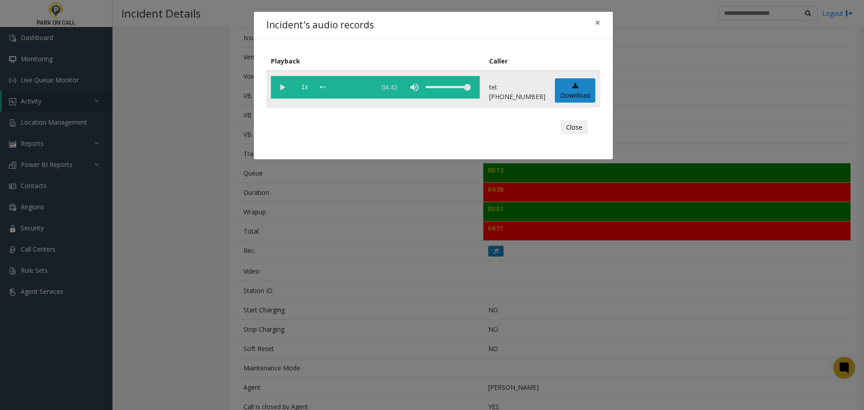
click at [281, 86] on vg-play-pause at bounding box center [282, 87] width 22 height 22
click at [332, 89] on div "scrub bar" at bounding box center [345, 87] width 51 height 22
click at [371, 89] on div "scrub bar" at bounding box center [345, 87] width 51 height 22
click at [372, 88] on div "scrub bar" at bounding box center [345, 87] width 51 height 22
click at [372, 86] on div "scrub bar" at bounding box center [345, 87] width 51 height 22
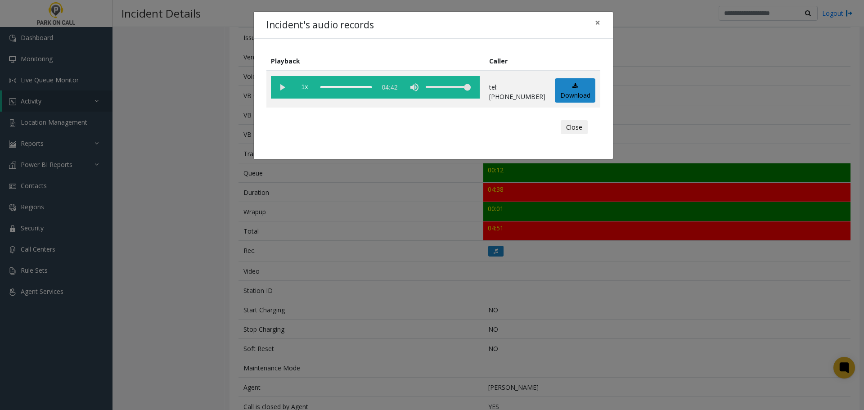
click at [263, 276] on div "Incident's audio records × Playback Caller 1x 04:42 tel:3032219007 Download Clo…" at bounding box center [432, 205] width 864 height 410
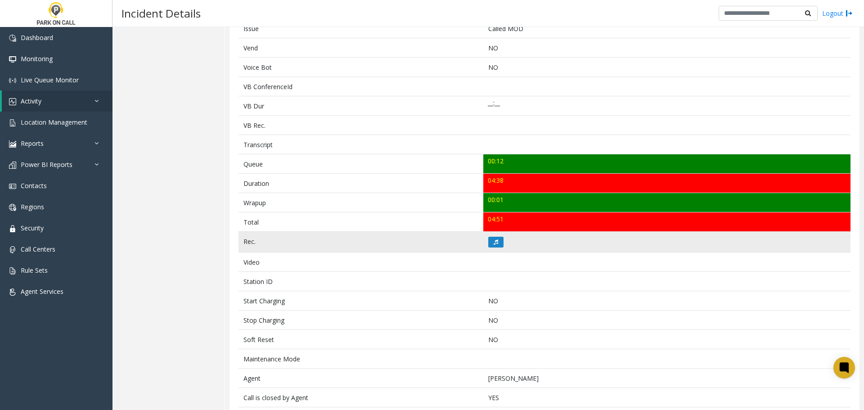
scroll to position [242, 0]
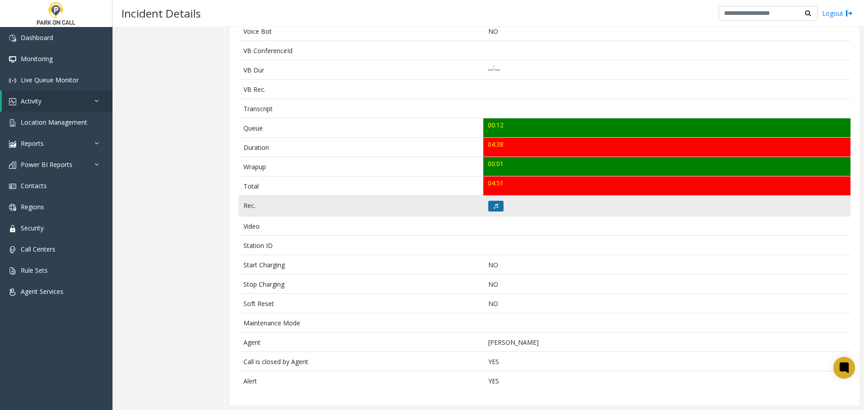
click at [493, 206] on icon at bounding box center [495, 205] width 4 height 5
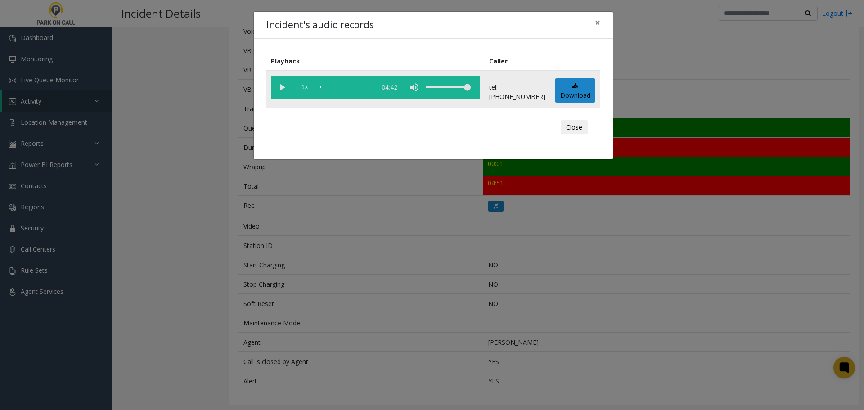
click at [281, 84] on vg-play-pause at bounding box center [282, 87] width 22 height 22
click at [372, 87] on div "scrub bar" at bounding box center [345, 87] width 51 height 22
click at [372, 88] on div "scrub bar" at bounding box center [345, 87] width 51 height 22
click at [387, 269] on div "Incident's audio records × Playback Caller 1x 04:42 tel:3032219007 Download Clo…" at bounding box center [432, 205] width 864 height 410
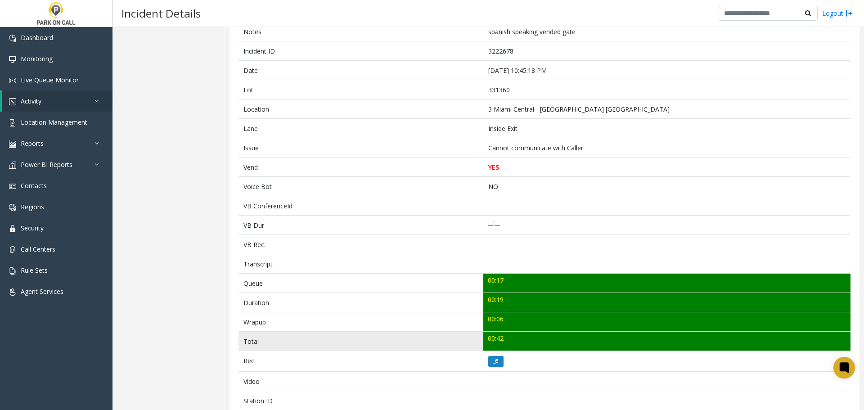
scroll to position [90, 0]
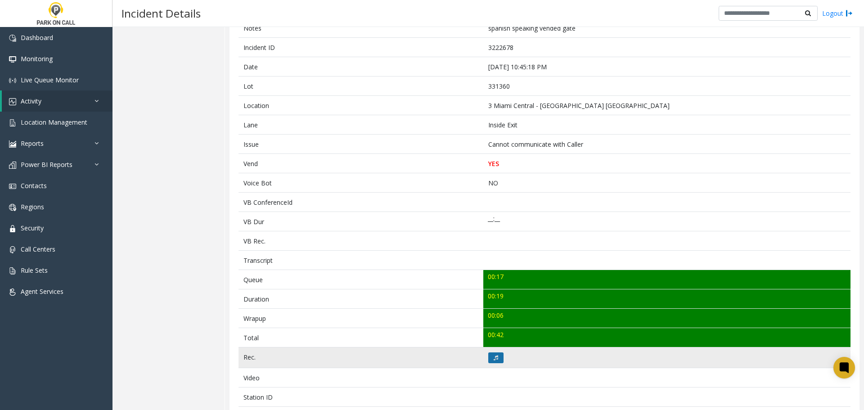
click at [493, 357] on icon at bounding box center [495, 357] width 4 height 5
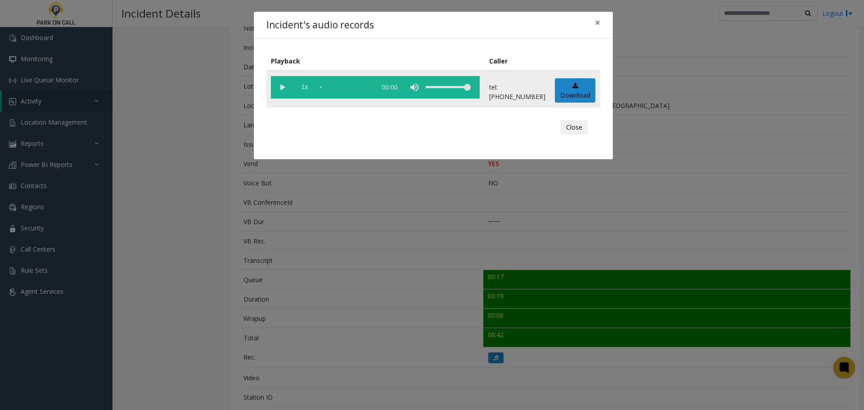
click at [278, 86] on vg-play-pause at bounding box center [282, 87] width 22 height 22
click at [313, 311] on div "Incident's audio records × Playback Caller 1x 00:25 tel:[PHONE_NUMBER] Download…" at bounding box center [432, 205] width 864 height 410
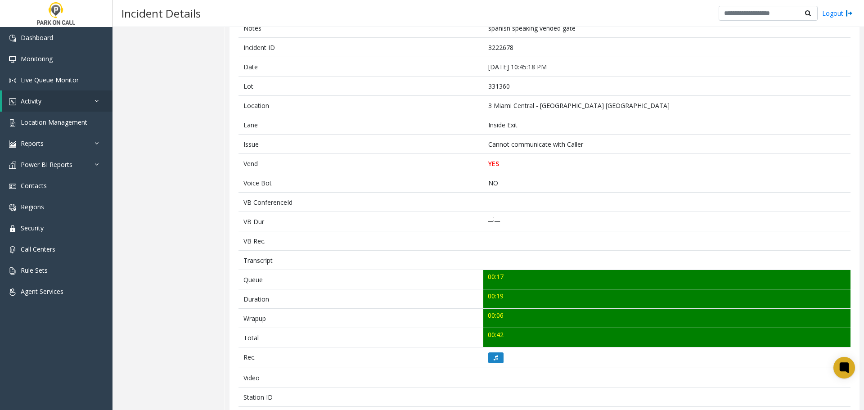
scroll to position [0, 0]
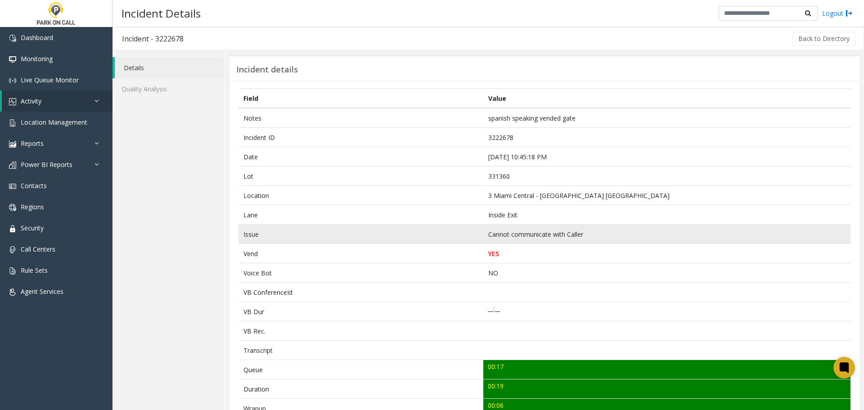
click at [329, 238] on td "Issue" at bounding box center [360, 233] width 245 height 19
